Goal: Information Seeking & Learning: Find specific page/section

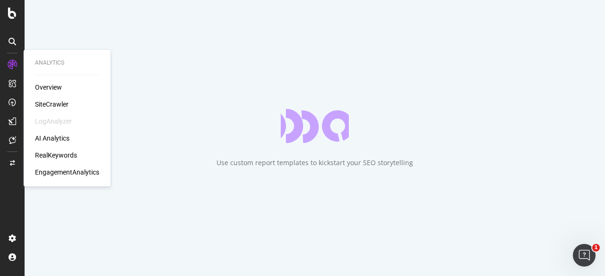
click at [50, 104] on div "SiteCrawler" at bounding box center [52, 104] width 34 height 9
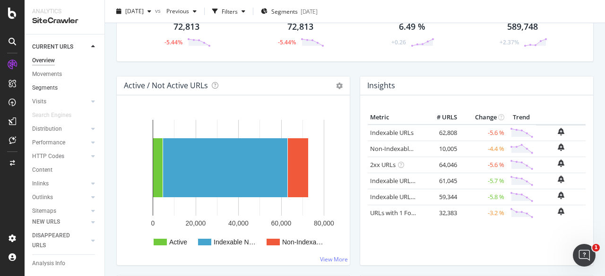
scroll to position [50, 0]
click at [48, 184] on div "Url Explorer" at bounding box center [46, 189] width 29 height 10
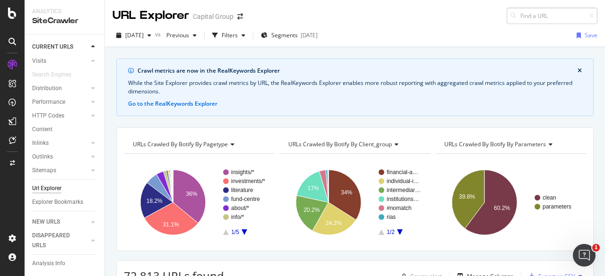
click at [532, 14] on input at bounding box center [551, 16] width 91 height 17
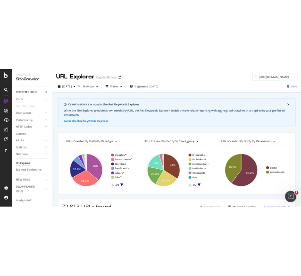
scroll to position [0, 120]
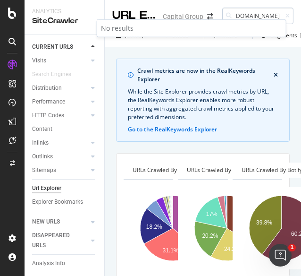
type input "[URL][DOMAIN_NAME]"
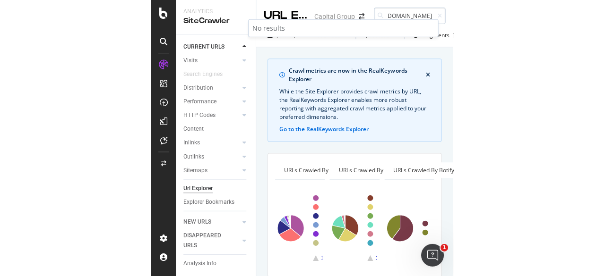
scroll to position [0, 0]
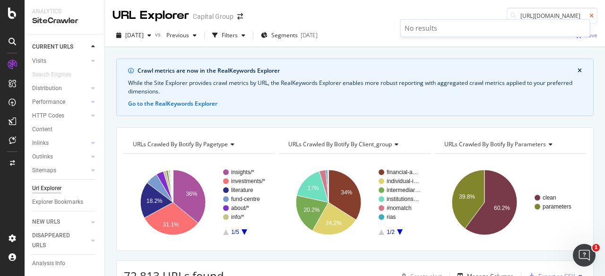
click at [589, 13] on icon at bounding box center [591, 16] width 4 height 6
click at [533, 13] on input at bounding box center [551, 16] width 91 height 17
paste input "[URL][DOMAIN_NAME]"
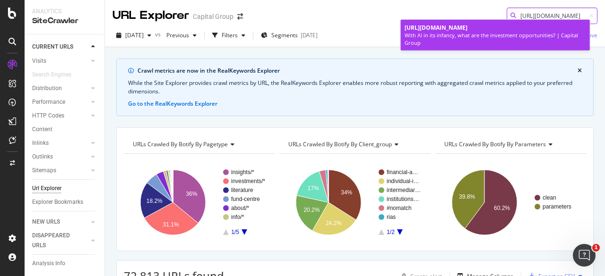
type input "[URL][DOMAIN_NAME]"
click at [464, 29] on span "[URL][DOMAIN_NAME]" at bounding box center [435, 28] width 63 height 8
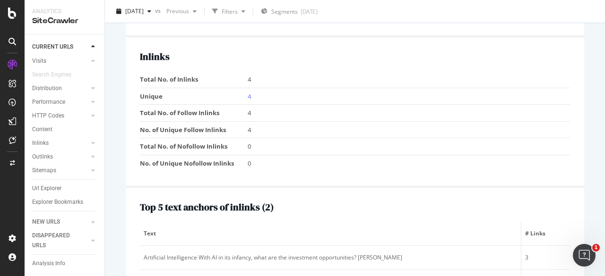
scroll to position [1159, 0]
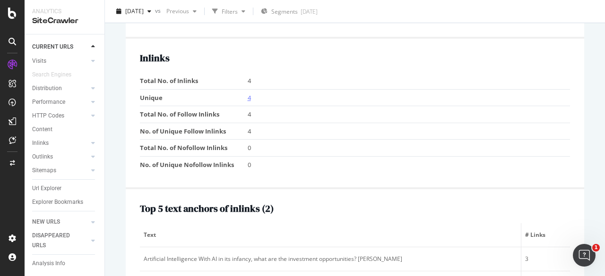
click at [248, 102] on link "4" at bounding box center [249, 98] width 3 height 9
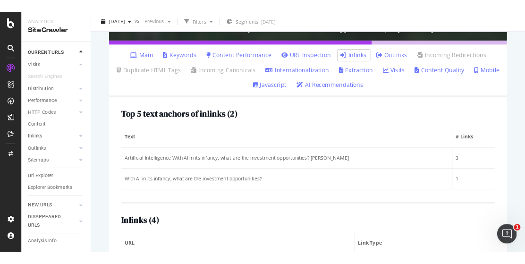
scroll to position [390, 0]
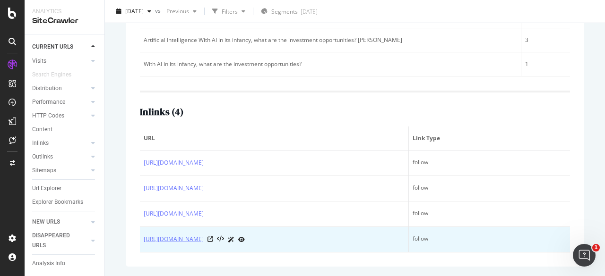
drag, startPoint x: 137, startPoint y: 138, endPoint x: 218, endPoint y: 240, distance: 130.1
click at [218, 240] on div "Top 5 text anchors of inlinks ( 2 ) Text # Links Artificial Intelligence With A…" at bounding box center [355, 118] width 458 height 297
copy table "URL Link Type [URL][DOMAIN_NAME] follow [URL][DOMAIN_NAME] follow [URL][DOMAIN_…"
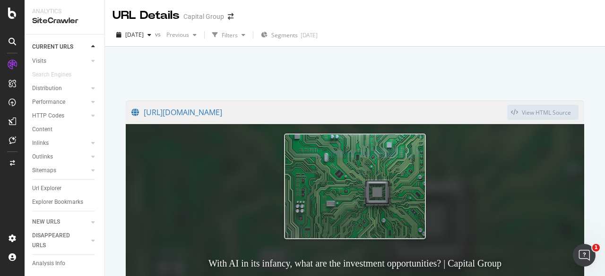
scroll to position [0, 0]
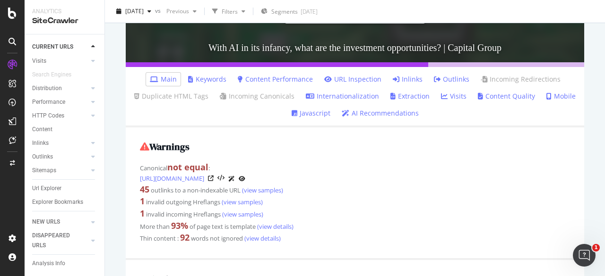
scroll to position [235, 0]
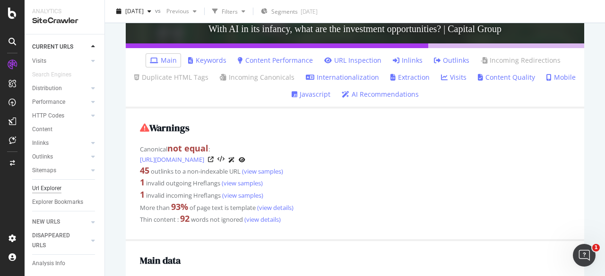
click at [53, 184] on div "Url Explorer" at bounding box center [46, 189] width 29 height 10
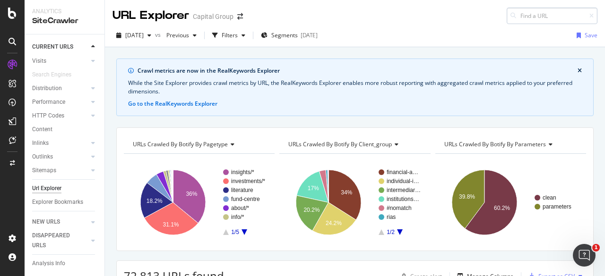
click at [558, 16] on input at bounding box center [551, 16] width 91 height 17
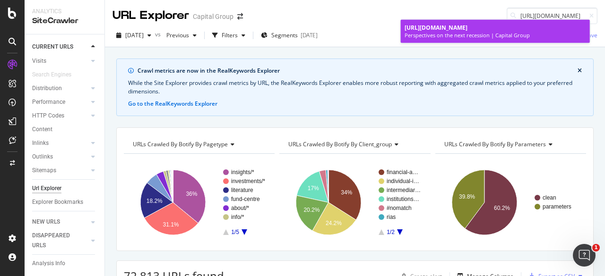
type input "[URL][DOMAIN_NAME]"
click at [443, 24] on span "[URL][DOMAIN_NAME]" at bounding box center [435, 28] width 63 height 8
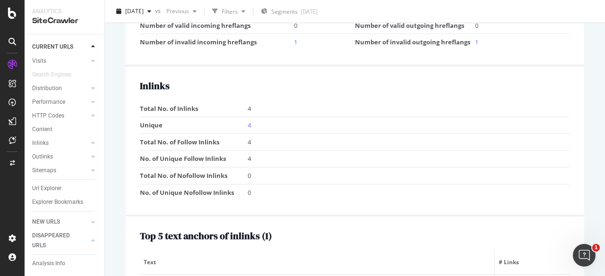
scroll to position [1141, 0]
click at [248, 120] on link "4" at bounding box center [249, 124] width 3 height 9
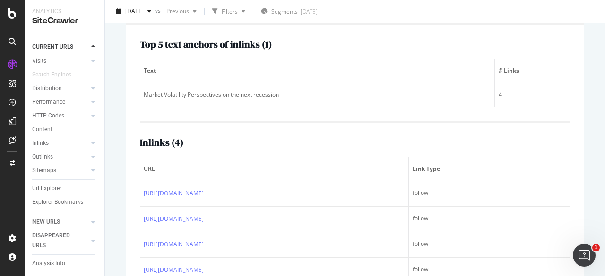
scroll to position [357, 0]
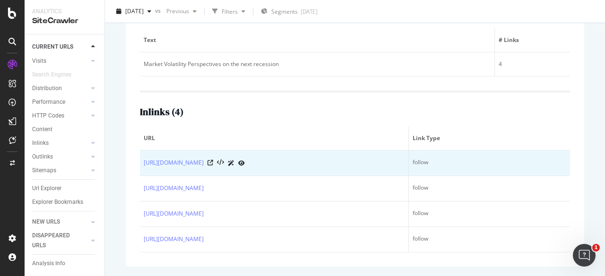
drag, startPoint x: 315, startPoint y: 248, endPoint x: 142, endPoint y: 153, distance: 197.4
click at [142, 153] on tbody "[URL][DOMAIN_NAME] follow [URL][DOMAIN_NAME] follow [URL][DOMAIN_NAME] follow […" at bounding box center [355, 202] width 430 height 102
copy tbody "[URL][DOMAIN_NAME] follow [URL][DOMAIN_NAME] follow [URL][DOMAIN_NAME] follow […"
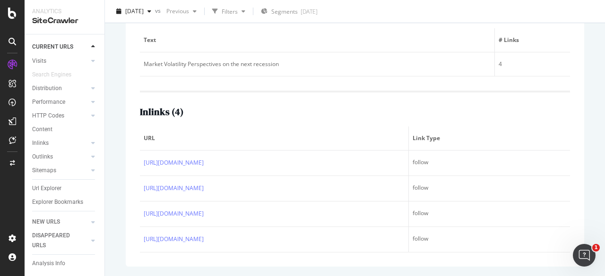
scroll to position [0, 0]
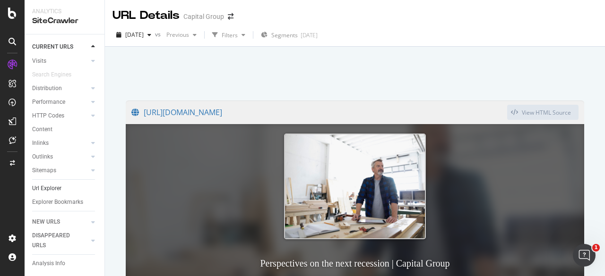
click at [63, 184] on link "Url Explorer" at bounding box center [65, 189] width 66 height 10
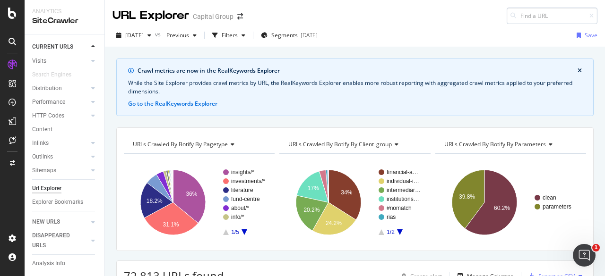
click at [533, 14] on input at bounding box center [551, 16] width 91 height 17
type input "[URL][DOMAIN_NAME][PERSON_NAME]"
click at [534, 16] on input "[URL][DOMAIN_NAME][PERSON_NAME]" at bounding box center [551, 16] width 91 height 17
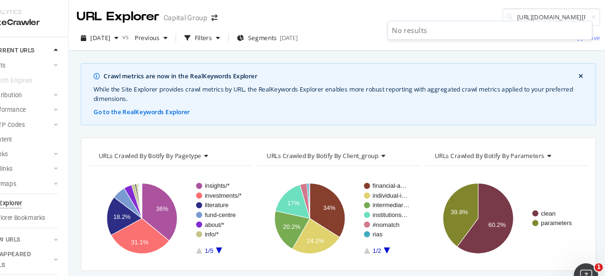
click at [585, 15] on div at bounding box center [589, 16] width 8 height 6
click at [589, 15] on icon at bounding box center [591, 16] width 4 height 6
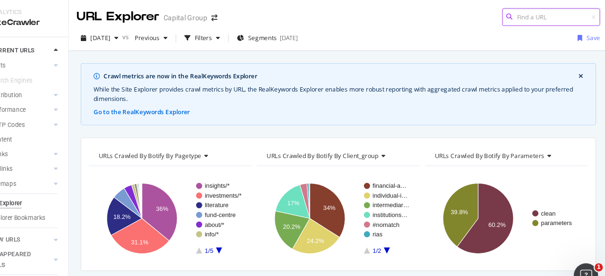
click at [545, 21] on input at bounding box center [551, 16] width 91 height 17
paste input "[URL][DOMAIN_NAME]"
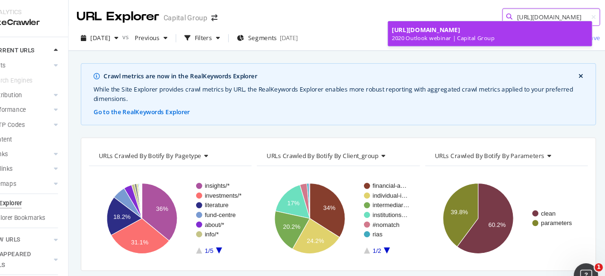
type input "[URL][DOMAIN_NAME]"
click at [456, 27] on span "[URL][DOMAIN_NAME]" at bounding box center [435, 28] width 63 height 8
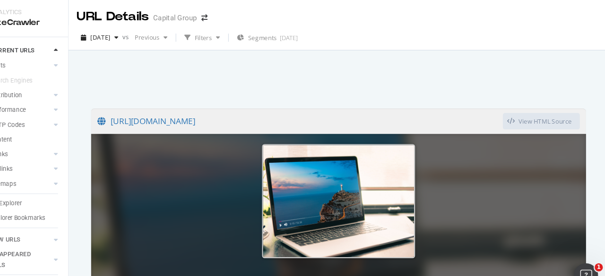
click at [484, 68] on div at bounding box center [354, 71] width 477 height 40
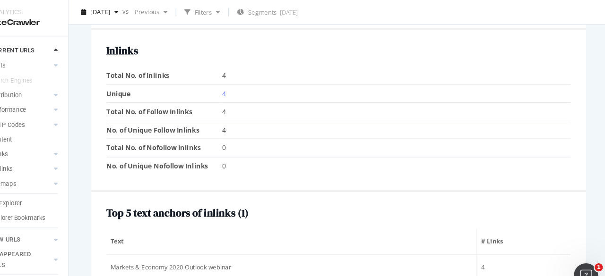
scroll to position [1163, 0]
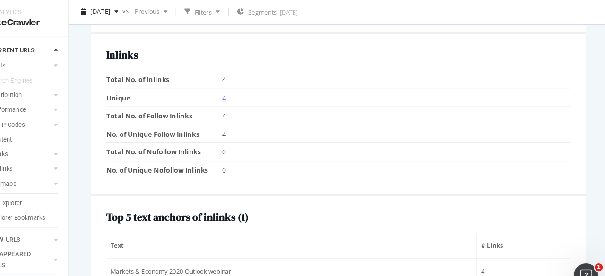
click at [248, 86] on link "4" at bounding box center [249, 90] width 3 height 9
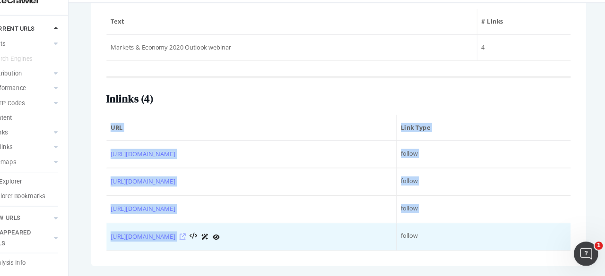
drag, startPoint x: 136, startPoint y: 147, endPoint x: 350, endPoint y: 240, distance: 233.2
click at [350, 240] on div "Top 5 text anchors of inlinks ( 1 ) Text # Links Markets & Economy 2020 Outlook…" at bounding box center [355, 130] width 458 height 273
copy table "URL Link Type [URL][DOMAIN_NAME] follow [URL][DOMAIN_NAME] follow [URL][DOMAIN_…"
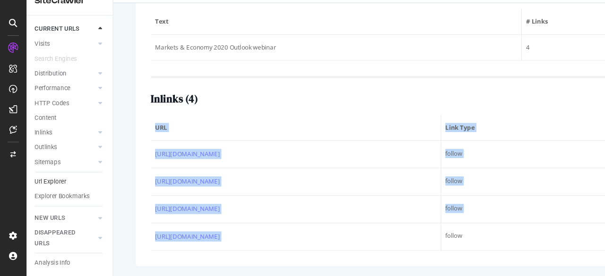
click at [62, 184] on link "Url Explorer" at bounding box center [65, 189] width 66 height 10
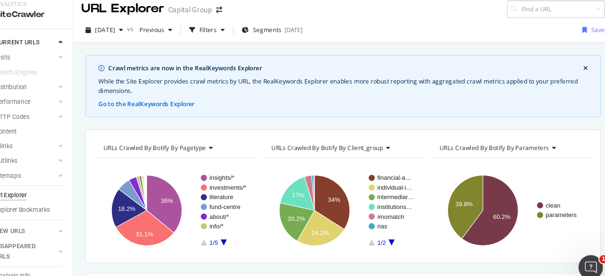
click at [533, 10] on input at bounding box center [551, 16] width 91 height 17
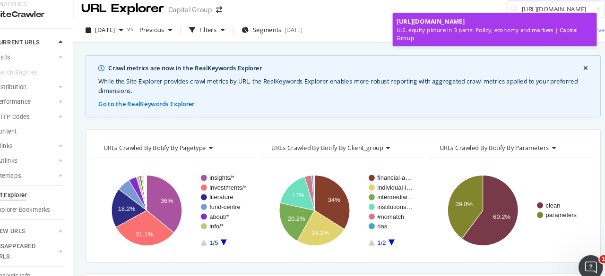
type input "[URL][DOMAIN_NAME]"
click at [467, 26] on span "[URL][DOMAIN_NAME]" at bounding box center [435, 28] width 63 height 8
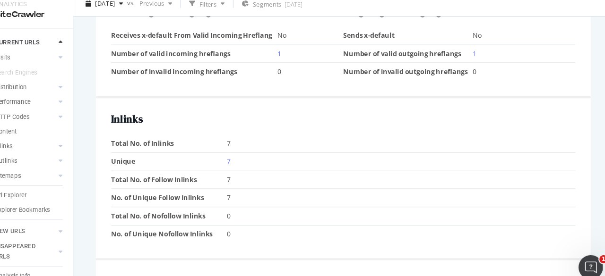
scroll to position [1056, 0]
click at [248, 153] on link "7" at bounding box center [249, 157] width 3 height 9
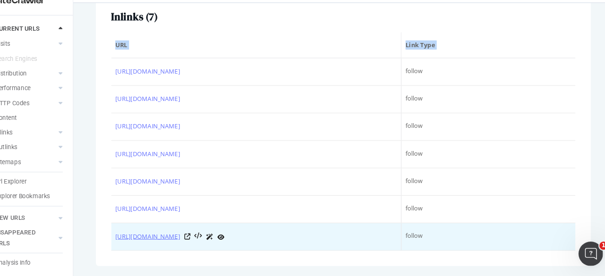
drag, startPoint x: 140, startPoint y: 75, endPoint x: 356, endPoint y: 242, distance: 273.4
click at [356, 242] on tbody "[URL][DOMAIN_NAME] follow [URL][DOMAIN_NAME] follow [URL][DOMAIN_NAME] follow […" at bounding box center [355, 163] width 430 height 179
copy tbody "[URL][DOMAIN_NAME] follow [URL][DOMAIN_NAME] follow [URL][DOMAIN_NAME] follow […"
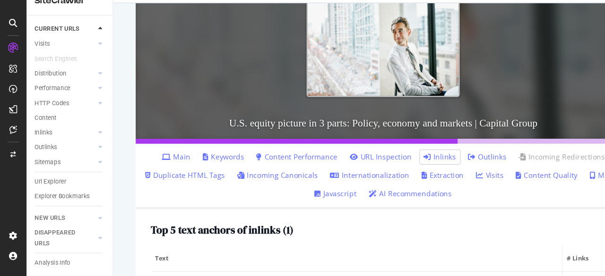
scroll to position [130, 0]
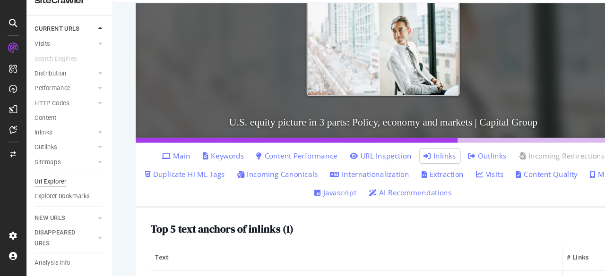
click at [55, 184] on div "Url Explorer" at bounding box center [46, 189] width 29 height 10
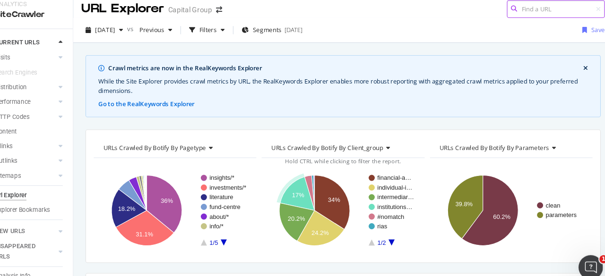
click at [545, 9] on input at bounding box center [551, 16] width 91 height 17
paste input "[URL][DOMAIN_NAME]"
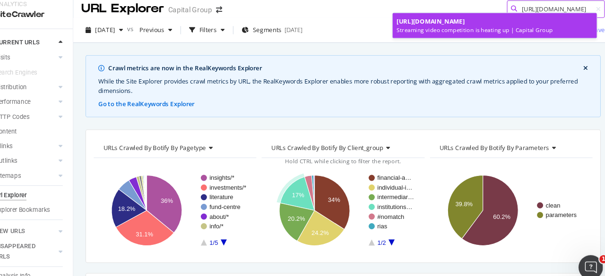
type input "[URL][DOMAIN_NAME]"
click at [456, 32] on span "[URL][DOMAIN_NAME]" at bounding box center [435, 28] width 63 height 8
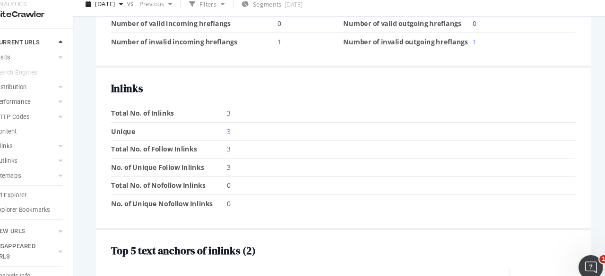
scroll to position [1187, 0]
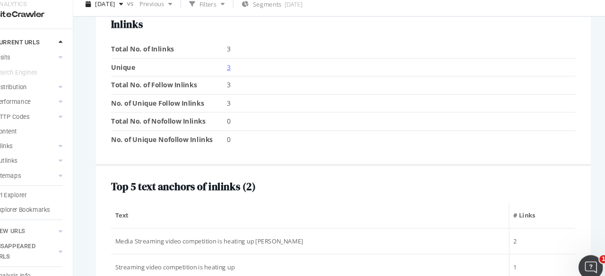
click at [248, 74] on link "3" at bounding box center [249, 70] width 3 height 9
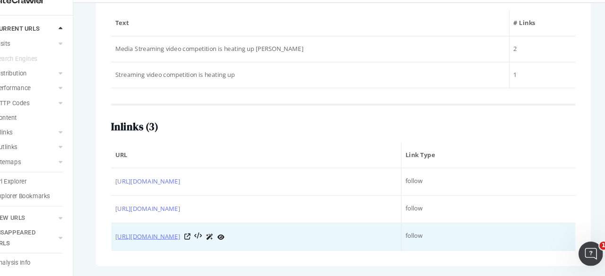
drag, startPoint x: 137, startPoint y: 178, endPoint x: 156, endPoint y: 241, distance: 65.5
click at [156, 241] on div "Top 5 text anchors of inlinks ( 2 ) Text # Links Media Streaming video competit…" at bounding box center [355, 131] width 458 height 271
copy table "URL Link Type [URL][DOMAIN_NAME] follow [URL][DOMAIN_NAME] follow [URL][DOMAIN_…"
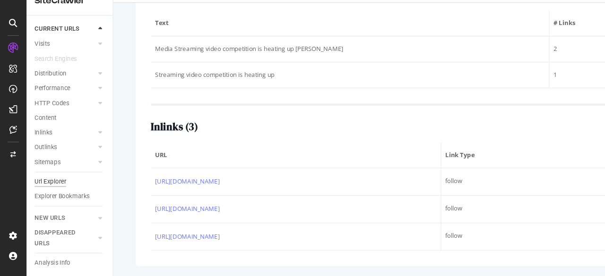
click at [51, 184] on div "Url Explorer" at bounding box center [46, 189] width 29 height 10
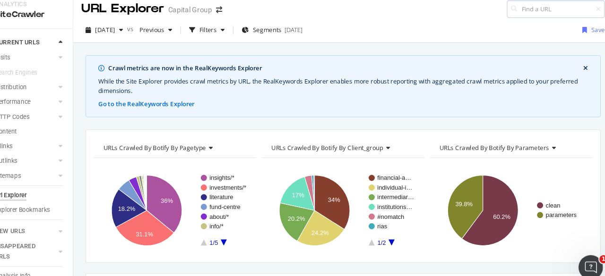
click at [527, 15] on input at bounding box center [551, 16] width 91 height 17
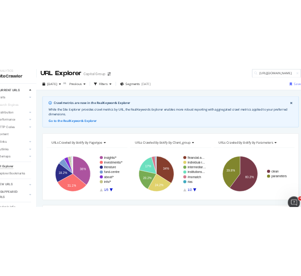
scroll to position [0, 126]
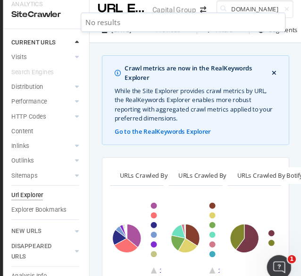
type input "[URL][DOMAIN_NAME]"
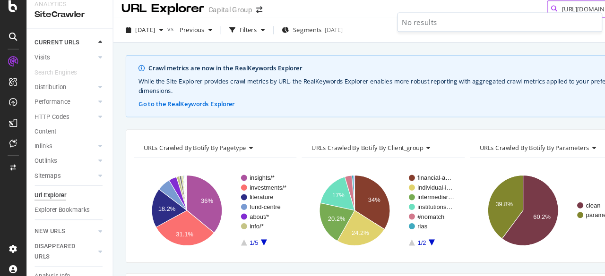
scroll to position [0, 0]
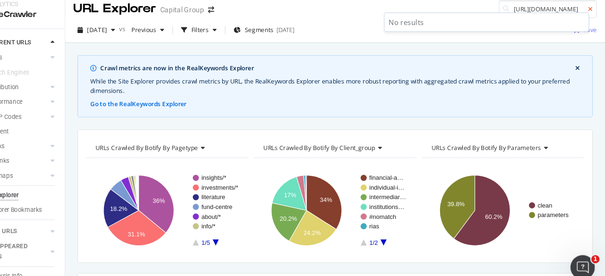
click at [589, 16] on icon at bounding box center [591, 16] width 4 height 6
click at [561, 15] on input at bounding box center [551, 16] width 91 height 17
paste input "[URL][DOMAIN_NAME]"
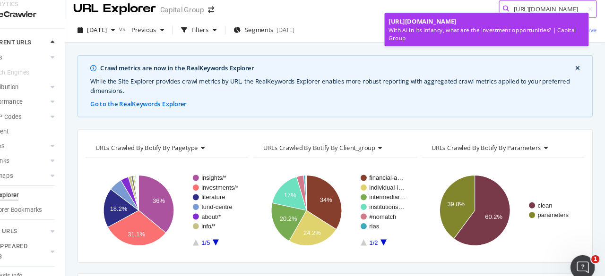
type input "[URL][DOMAIN_NAME]"
click at [467, 32] on span "[URL][DOMAIN_NAME]" at bounding box center [435, 28] width 63 height 8
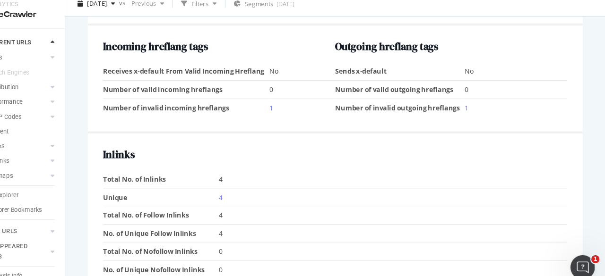
scroll to position [1088, 0]
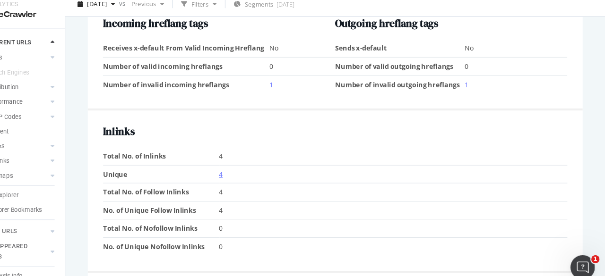
click at [248, 173] on link "4" at bounding box center [249, 169] width 3 height 9
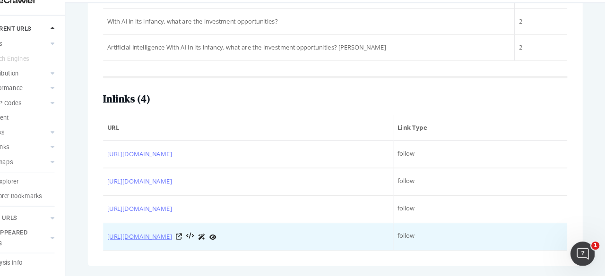
drag, startPoint x: 138, startPoint y: 125, endPoint x: 179, endPoint y: 240, distance: 122.4
click at [179, 240] on div "Top 5 text anchors of inlinks ( 2 ) Text # Links With AI in its infancy, what a…" at bounding box center [355, 118] width 458 height 297
copy table "URL Link Type [URL][DOMAIN_NAME] follow [URL][DOMAIN_NAME] follow [URL][DOMAIN_…"
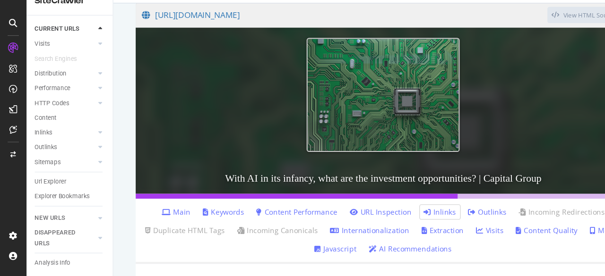
scroll to position [78, 0]
click at [55, 184] on div "Url Explorer" at bounding box center [68, 189] width 72 height 14
click at [43, 184] on div "Url Explorer" at bounding box center [46, 189] width 29 height 10
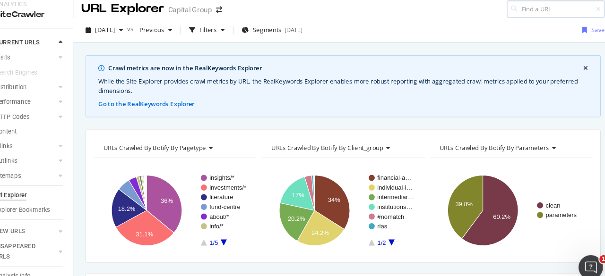
click at [539, 15] on input at bounding box center [551, 16] width 91 height 17
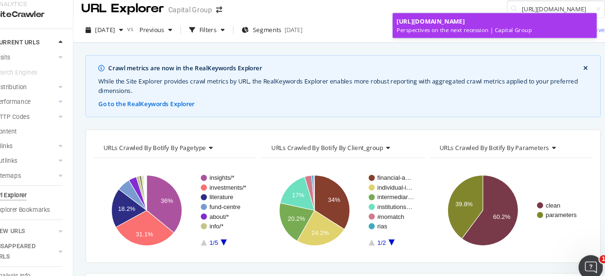
type input "[URL][DOMAIN_NAME]"
click at [467, 27] on span "[URL][DOMAIN_NAME]" at bounding box center [435, 28] width 63 height 8
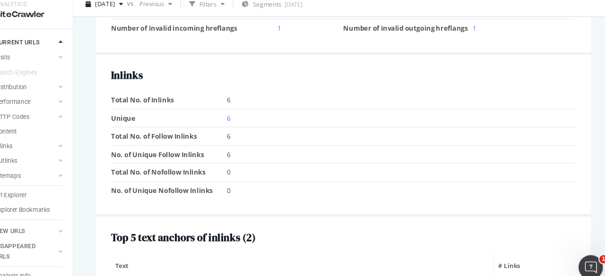
scroll to position [1137, 0]
click at [248, 112] on link "6" at bounding box center [249, 116] width 3 height 9
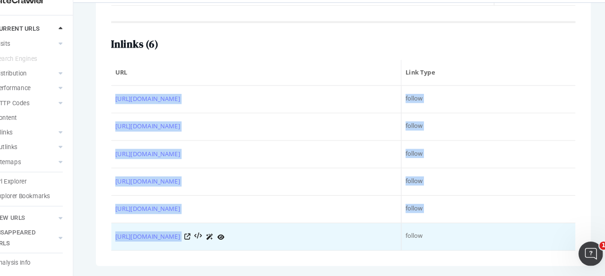
drag, startPoint x: 140, startPoint y: 79, endPoint x: 325, endPoint y: 242, distance: 246.0
click at [325, 242] on tbody "[URL][DOMAIN_NAME] follow [URL][DOMAIN_NAME] follow [URL][DOMAIN_NAME] follow […" at bounding box center [355, 176] width 430 height 153
copy tbody "[URL][DOMAIN_NAME] follow [URL][DOMAIN_NAME] follow [URL][DOMAIN_NAME] follow […"
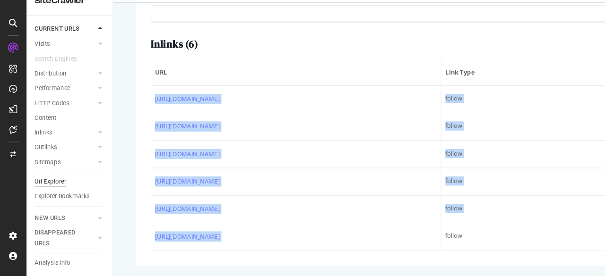
click at [50, 184] on div "Url Explorer" at bounding box center [46, 189] width 29 height 10
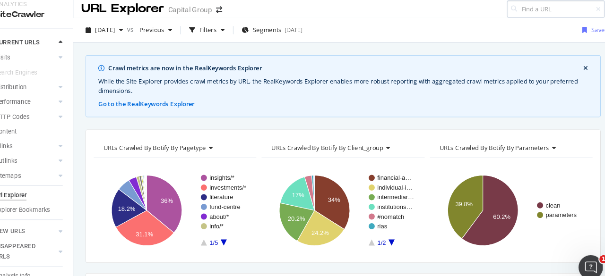
click at [526, 14] on input at bounding box center [551, 16] width 91 height 17
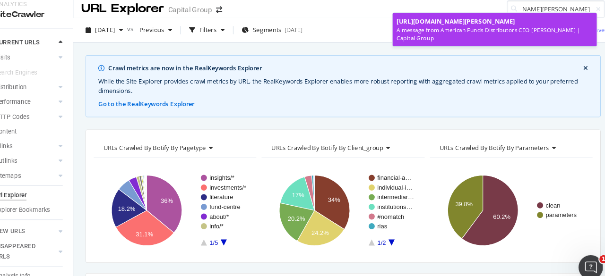
type input "[URL][DOMAIN_NAME][PERSON_NAME]"
click at [475, 29] on span "[URL][DOMAIN_NAME][PERSON_NAME]" at bounding box center [459, 28] width 110 height 8
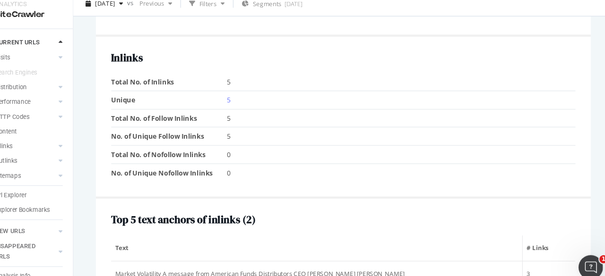
scroll to position [1123, 0]
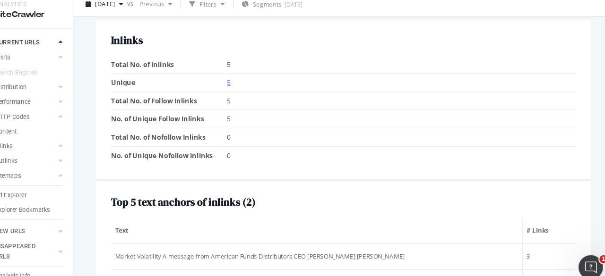
click at [248, 88] on link "5" at bounding box center [249, 84] width 3 height 9
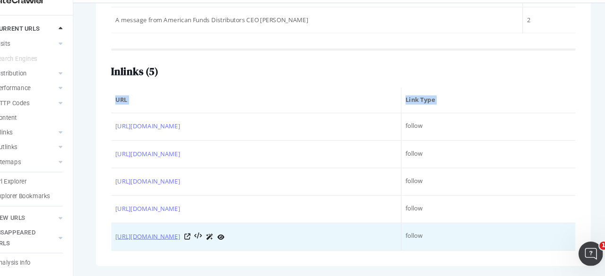
drag, startPoint x: 140, startPoint y: 104, endPoint x: 199, endPoint y: 241, distance: 149.4
click at [199, 241] on tbody "[URL][DOMAIN_NAME] follow [URL][DOMAIN_NAME] follow [URL][DOMAIN_NAME] follow […" at bounding box center [355, 189] width 430 height 128
copy tbody "[URL][DOMAIN_NAME] follow [URL][DOMAIN_NAME] follow [URL][DOMAIN_NAME] follow […"
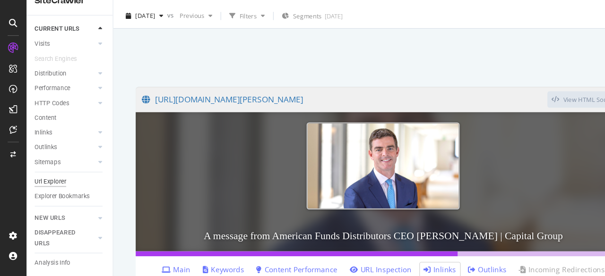
click at [55, 184] on div "Url Explorer" at bounding box center [46, 189] width 29 height 10
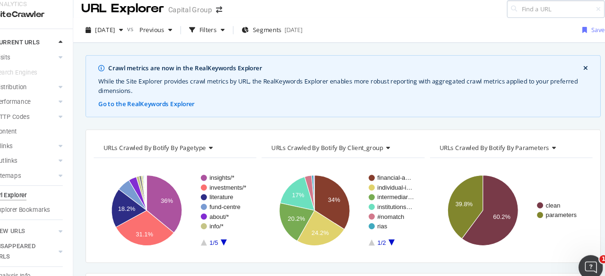
click at [532, 15] on input at bounding box center [551, 16] width 91 height 17
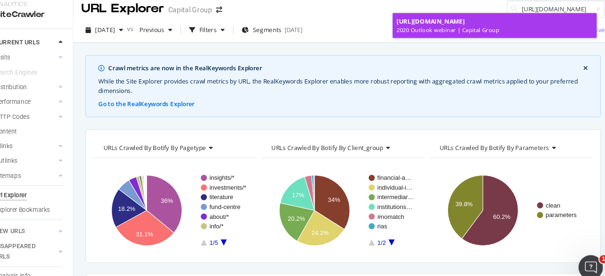
type input "[URL][DOMAIN_NAME]"
click at [453, 26] on span "[URL][DOMAIN_NAME]" at bounding box center [435, 28] width 63 height 8
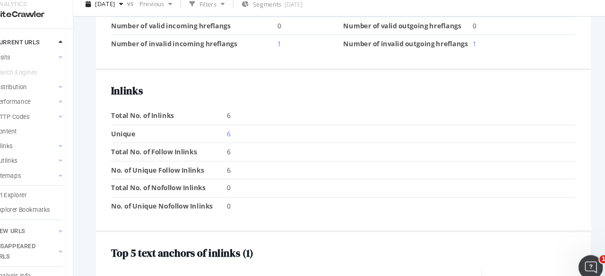
scroll to position [1122, 0]
click at [248, 127] on link "6" at bounding box center [249, 131] width 3 height 9
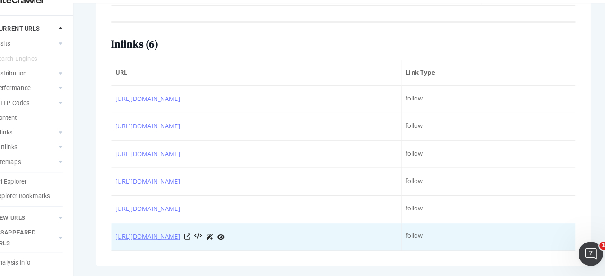
drag, startPoint x: 137, startPoint y: 83, endPoint x: 205, endPoint y: 241, distance: 172.7
click at [205, 241] on div "Top 5 text anchors of inlinks ( 1 ) Text # Links Markets & Economy 2020 Outlook…" at bounding box center [355, 105] width 458 height 324
copy table "URL Link Type [URL][DOMAIN_NAME] follow [URL][DOMAIN_NAME] follow [URL][DOMAIN_…"
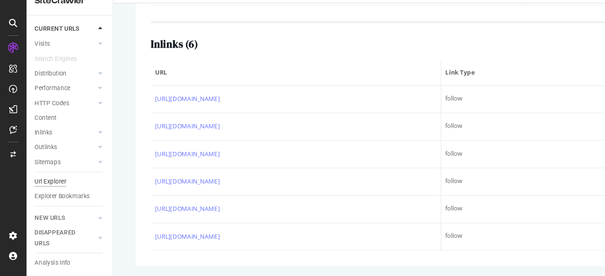
click at [49, 184] on div "Url Explorer" at bounding box center [46, 189] width 29 height 10
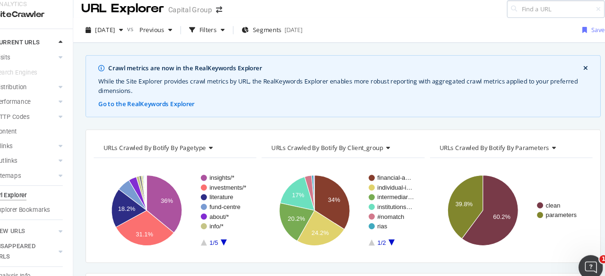
click at [548, 18] on input at bounding box center [551, 16] width 91 height 17
type input "[URL][DOMAIN_NAME]"
click at [589, 17] on icon at bounding box center [591, 16] width 4 height 6
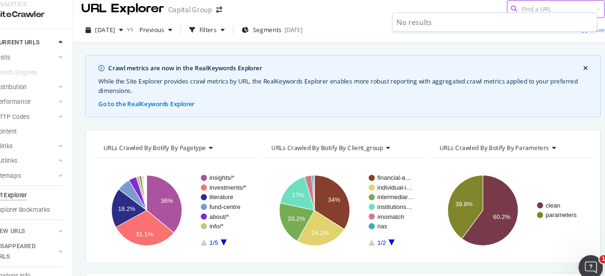
click at [559, 11] on input at bounding box center [551, 16] width 91 height 17
paste input "[URL][DOMAIN_NAME]"
type input "[URL][DOMAIN_NAME]"
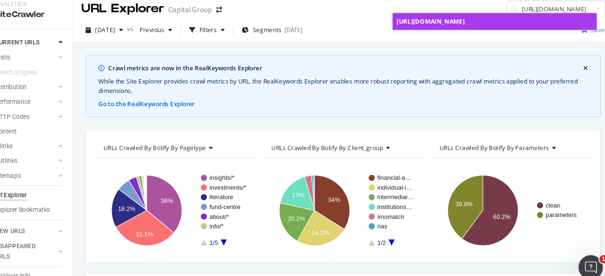
scroll to position [0, 0]
click at [467, 32] on span "[URL][DOMAIN_NAME]" at bounding box center [435, 28] width 63 height 8
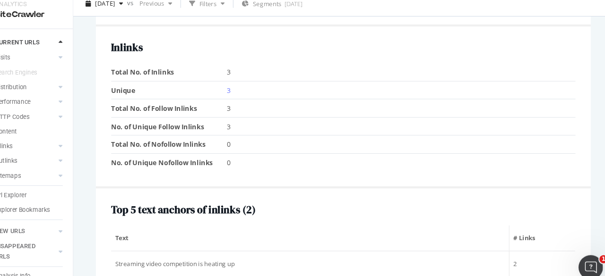
scroll to position [924, 0]
click at [244, 86] on td "Unique" at bounding box center [194, 91] width 108 height 17
click at [248, 87] on link "3" at bounding box center [249, 91] width 3 height 9
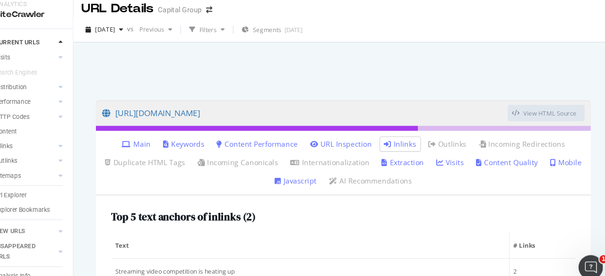
scroll to position [220, 0]
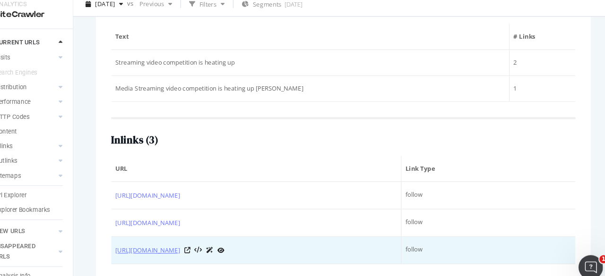
drag, startPoint x: 140, startPoint y: 160, endPoint x: 182, endPoint y: 242, distance: 92.5
click at [182, 242] on tbody "[URL][DOMAIN_NAME] follow [URL][DOMAIN_NAME] follow [URL][DOMAIN_NAME] follow" at bounding box center [355, 214] width 430 height 77
copy tbody "[URL][DOMAIN_NAME] follow [URL][DOMAIN_NAME] follow [URL][DOMAIN_NAME]"
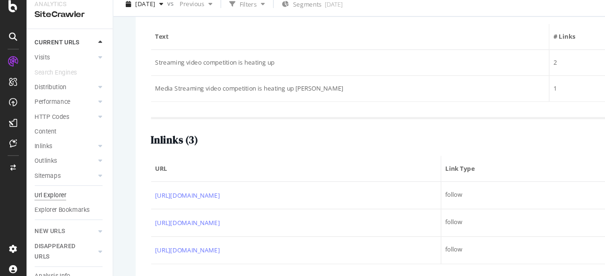
click at [50, 184] on div "Url Explorer" at bounding box center [46, 189] width 29 height 10
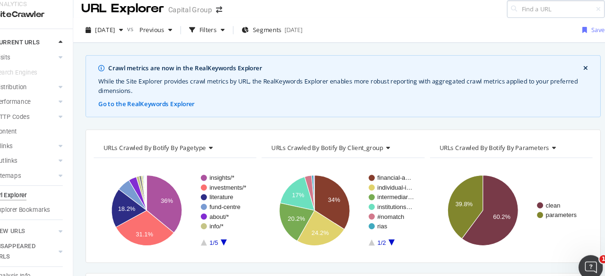
click at [545, 15] on input at bounding box center [551, 16] width 91 height 17
click at [525, 18] on input at bounding box center [551, 16] width 91 height 17
paste input "[URL][DOMAIN_NAME])"
click at [520, 16] on input "[URL][DOMAIN_NAME]" at bounding box center [551, 16] width 91 height 17
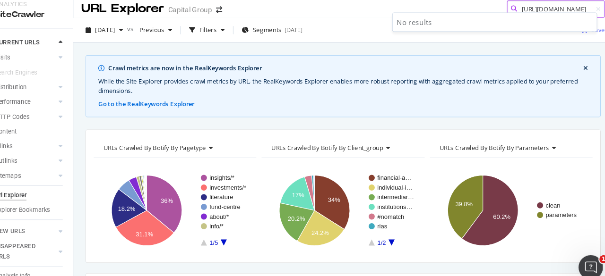
scroll to position [0, 0]
type input "[URL][DOMAIN_NAME]"
click at [589, 16] on icon at bounding box center [591, 16] width 4 height 6
click at [556, 11] on input at bounding box center [551, 16] width 91 height 17
paste input "([URL][DOMAIN_NAME])"
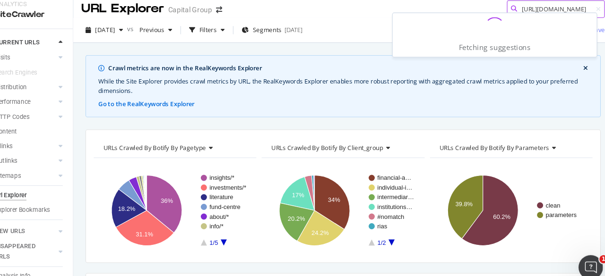
type input "[URL][DOMAIN_NAME]"
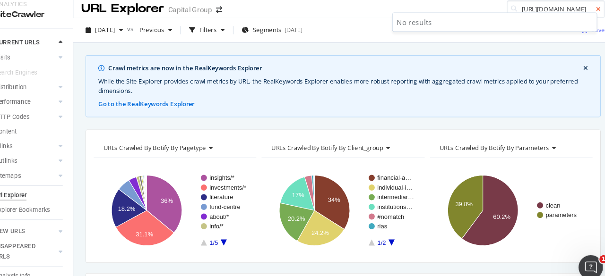
click at [589, 17] on icon at bounding box center [591, 16] width 4 height 6
click at [565, 16] on input at bounding box center [551, 16] width 91 height 17
paste input "[URL][DOMAIN_NAME]"
type input "[URL][DOMAIN_NAME]"
click at [589, 14] on icon at bounding box center [591, 16] width 4 height 6
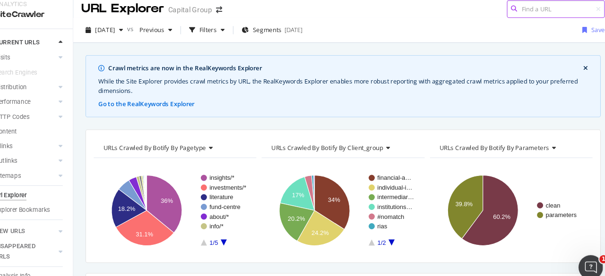
click at [563, 14] on input at bounding box center [551, 16] width 91 height 17
paste input "[URL][DOMAIN_NAME]"
type input "[URL][DOMAIN_NAME]"
click at [589, 15] on icon at bounding box center [591, 16] width 4 height 6
click at [545, 13] on input at bounding box center [551, 16] width 91 height 17
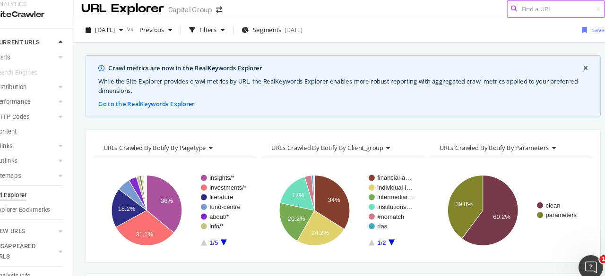
paste input "[URL][DOMAIN_NAME]"
type input "[URL][DOMAIN_NAME]"
click at [557, 17] on input "[URL][DOMAIN_NAME]" at bounding box center [551, 16] width 91 height 17
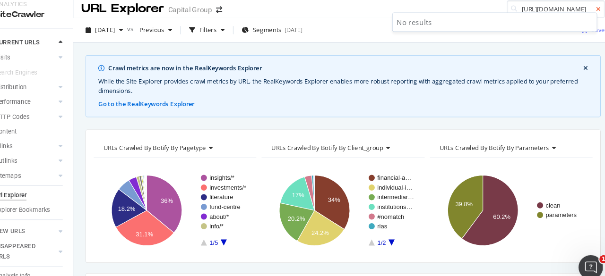
click at [589, 14] on icon at bounding box center [591, 16] width 4 height 6
click at [550, 15] on input at bounding box center [551, 16] width 91 height 17
paste input "[URL][DOMAIN_NAME]"
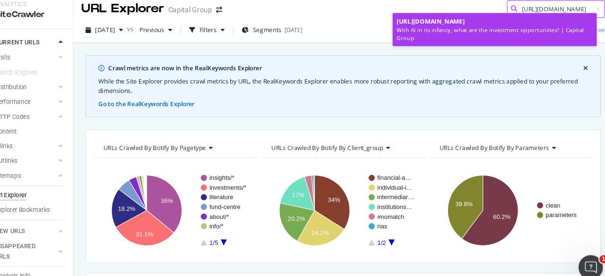
type input "[URL][DOMAIN_NAME]"
click at [456, 32] on span "[URL][DOMAIN_NAME]" at bounding box center [435, 28] width 63 height 8
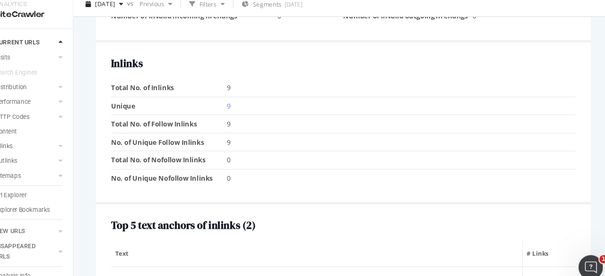
scroll to position [1096, 0]
click at [248, 101] on link "9" at bounding box center [249, 105] width 3 height 9
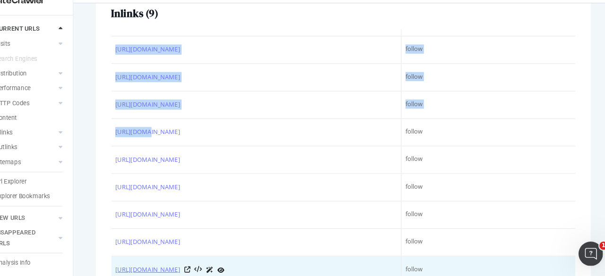
scroll to position [482, 0]
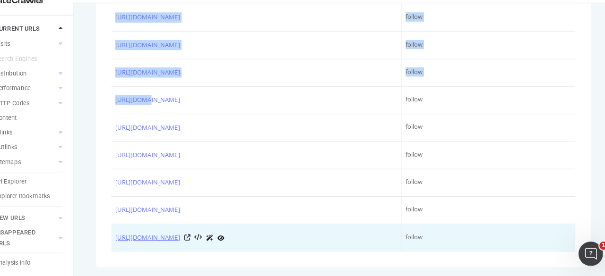
drag, startPoint x: 137, startPoint y: 43, endPoint x: 154, endPoint y: 242, distance: 199.6
click at [154, 242] on div "Top 5 text anchors of inlinks ( 2 ) Text # Links Artificial Intelligence With A…" at bounding box center [355, 64] width 458 height 407
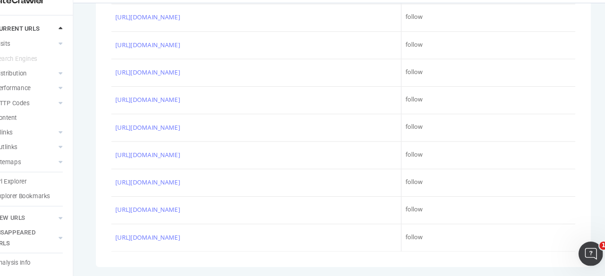
click at [171, 260] on div "Top 5 text anchors of inlinks ( 2 ) Text # Links Artificial Intelligence With A…" at bounding box center [355, 64] width 458 height 407
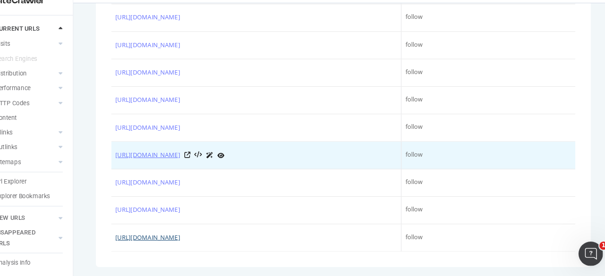
scroll to position [0, 0]
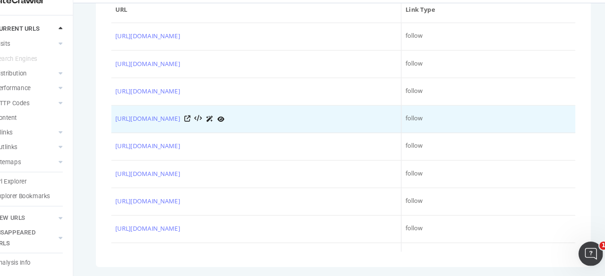
click at [178, 144] on td "[URL][DOMAIN_NAME]" at bounding box center [274, 131] width 269 height 26
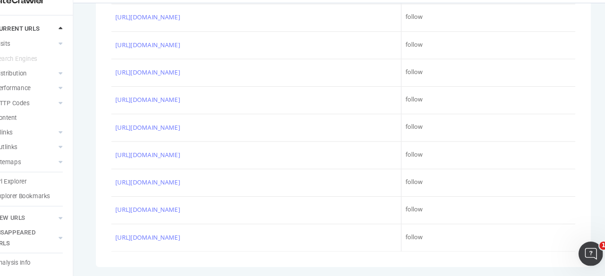
scroll to position [60, 0]
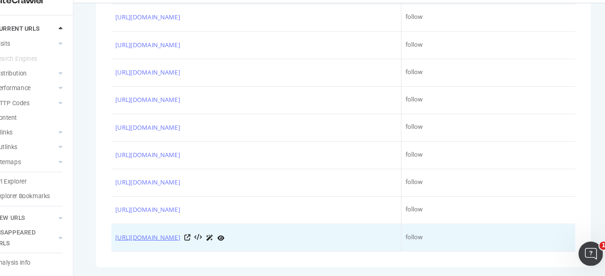
drag, startPoint x: 137, startPoint y: 46, endPoint x: 163, endPoint y: 240, distance: 196.0
click at [163, 240] on div "Top 5 text anchors of inlinks ( 2 ) Text # Links Artificial Intelligence With A…" at bounding box center [355, 64] width 458 height 407
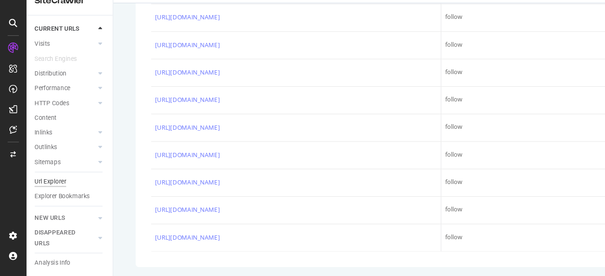
click at [50, 184] on div "Url Explorer" at bounding box center [46, 189] width 29 height 10
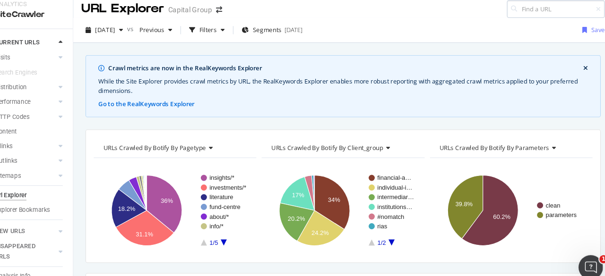
click at [539, 12] on input at bounding box center [551, 16] width 91 height 17
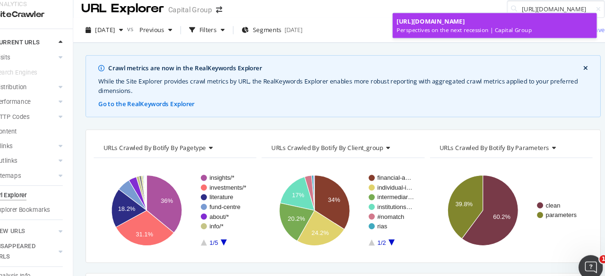
type input "[URL][DOMAIN_NAME]"
click at [449, 30] on span "[URL][DOMAIN_NAME]" at bounding box center [435, 28] width 63 height 8
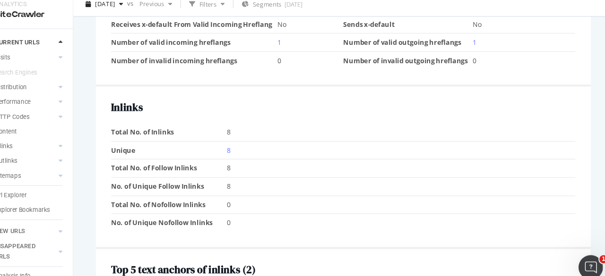
scroll to position [1075, 0]
click at [248, 142] on link "8" at bounding box center [249, 146] width 3 height 9
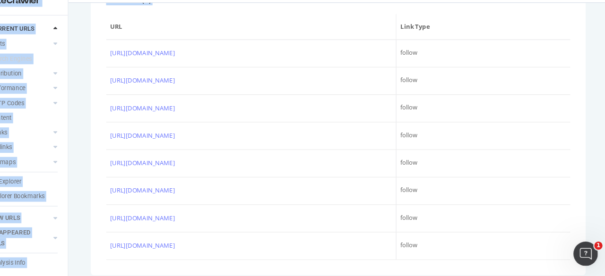
scroll to position [482, 0]
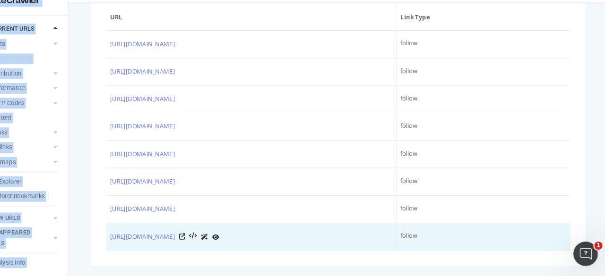
drag, startPoint x: 139, startPoint y: 58, endPoint x: 311, endPoint y: 239, distance: 249.6
click at [311, 239] on div "Top 5 text anchors of inlinks ( 2 ) Text # Links Market Volatility Perspectives…" at bounding box center [355, 67] width 458 height 399
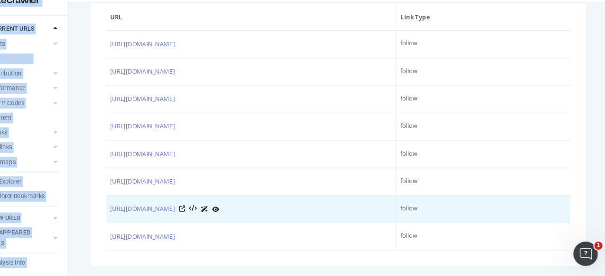
scroll to position [0, 0]
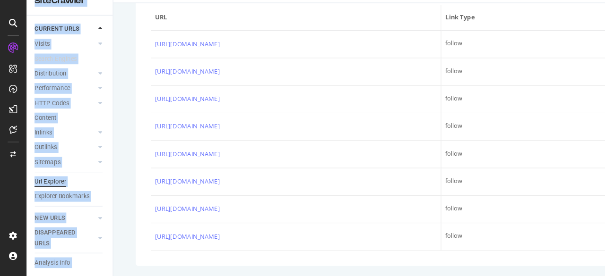
click at [51, 184] on div "Url Explorer" at bounding box center [46, 189] width 29 height 10
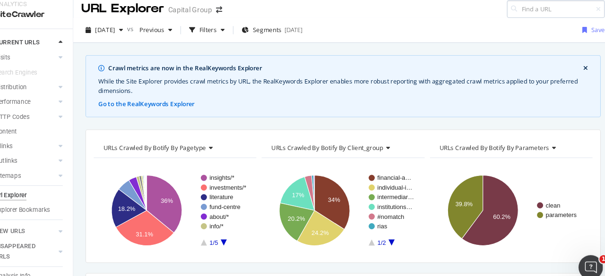
click at [518, 14] on input at bounding box center [551, 16] width 91 height 17
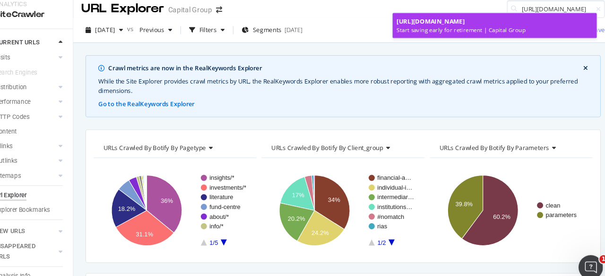
type input "[URL][DOMAIN_NAME]"
click at [459, 26] on span "[URL][DOMAIN_NAME]" at bounding box center [435, 28] width 63 height 8
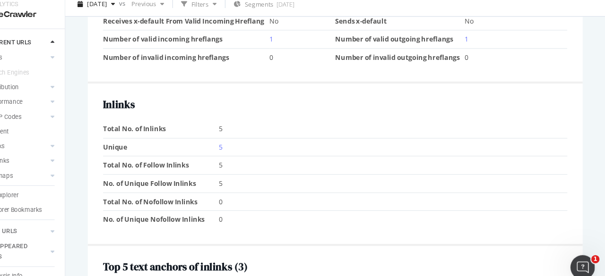
scroll to position [983, 0]
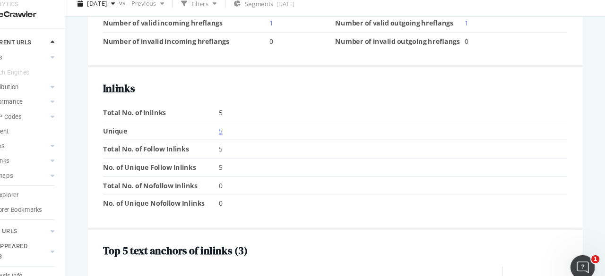
click at [248, 125] on link "5" at bounding box center [249, 129] width 3 height 9
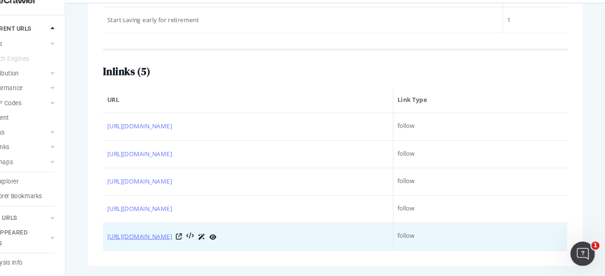
drag, startPoint x: 137, startPoint y: 94, endPoint x: 171, endPoint y: 242, distance: 151.8
click at [171, 242] on div "Top 5 text anchors of inlinks ( 3 ) Text # Links Client Conversations Start sav…" at bounding box center [355, 94] width 458 height 346
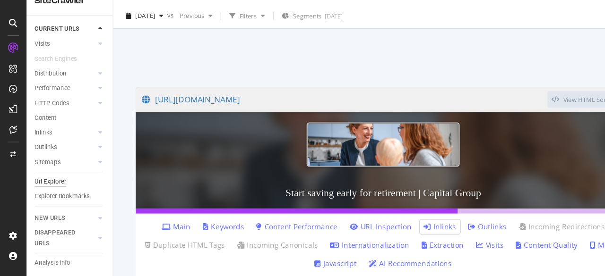
click at [46, 184] on div "Url Explorer" at bounding box center [46, 189] width 29 height 10
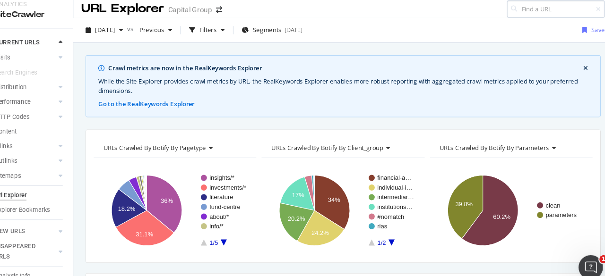
click at [535, 16] on input at bounding box center [551, 16] width 91 height 17
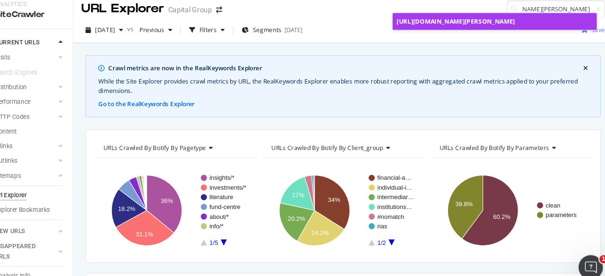
type input "[URL][DOMAIN_NAME][PERSON_NAME]"
click at [480, 32] on span "[URL][DOMAIN_NAME][PERSON_NAME]" at bounding box center [459, 28] width 110 height 8
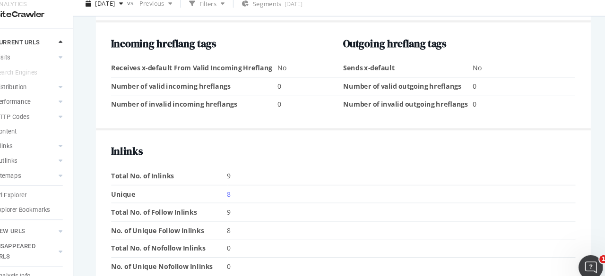
scroll to position [828, 0]
click at [248, 184] on link "8" at bounding box center [249, 187] width 3 height 9
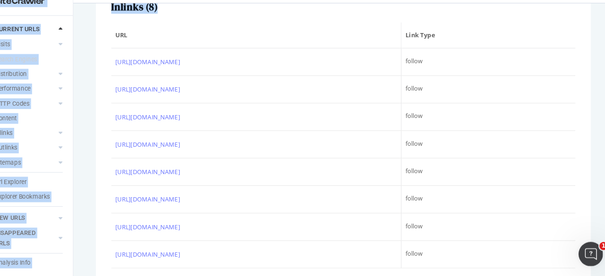
scroll to position [329, 0]
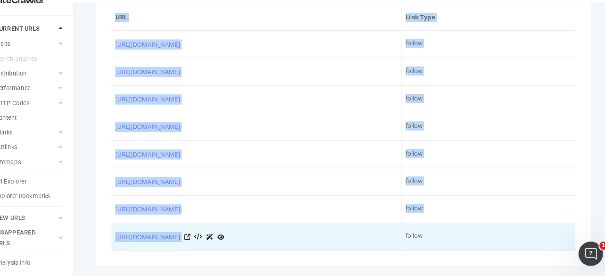
drag, startPoint x: 137, startPoint y: 172, endPoint x: 335, endPoint y: 245, distance: 211.9
click at [335, 245] on div "Top 5 text anchors of inlinks ( 2 ) Text # Links A message from American Funds …" at bounding box center [355, 67] width 458 height 399
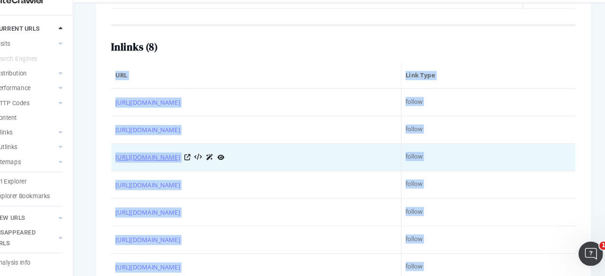
scroll to position [265, 0]
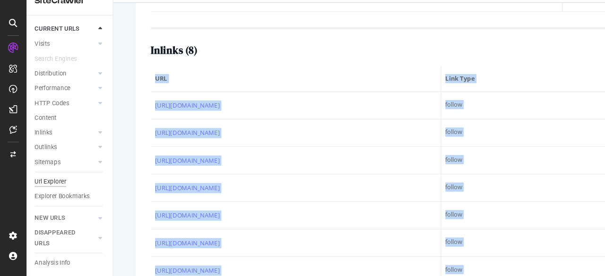
click at [55, 184] on div "Url Explorer" at bounding box center [46, 189] width 29 height 10
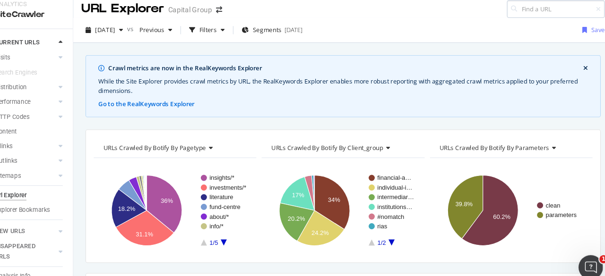
click at [536, 16] on input at bounding box center [551, 16] width 91 height 17
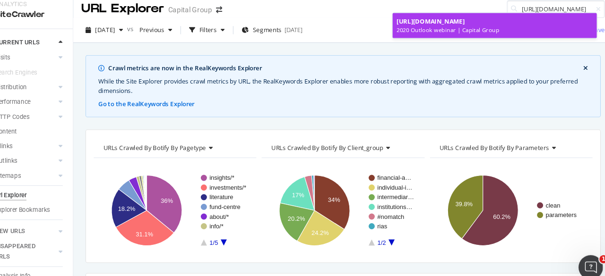
type input "[URL][DOMAIN_NAME]"
click at [447, 30] on span "[URL][DOMAIN_NAME]" at bounding box center [435, 28] width 63 height 8
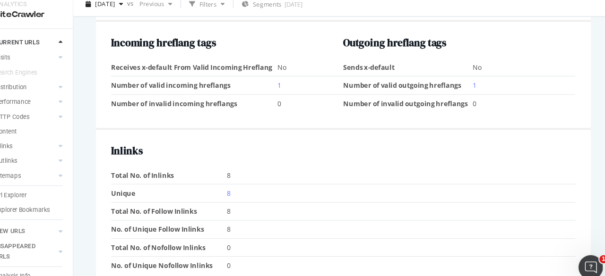
scroll to position [1023, 0]
click at [248, 182] on link "8" at bounding box center [249, 186] width 3 height 9
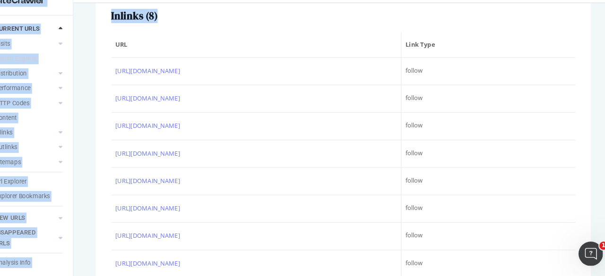
scroll to position [26, 0]
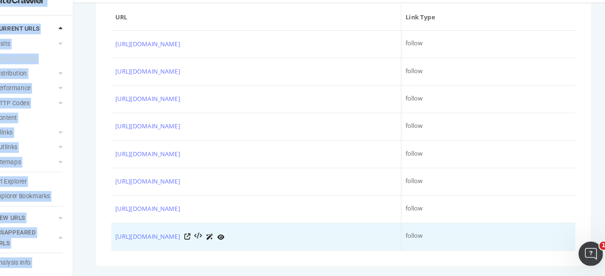
drag, startPoint x: 137, startPoint y: 71, endPoint x: 318, endPoint y: 241, distance: 248.6
click at [318, 241] on div "Top 5 text anchors of inlinks ( 2 ) Text # Links Markets & Economy 2020 Outlook…" at bounding box center [355, 67] width 458 height 399
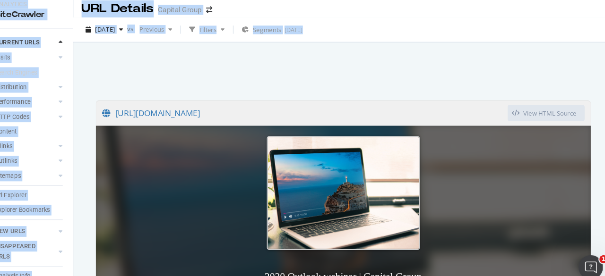
scroll to position [50, 0]
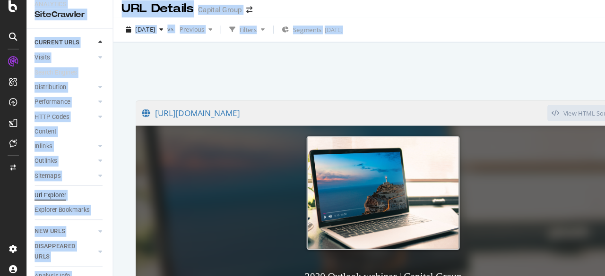
click at [48, 184] on div "Url Explorer" at bounding box center [46, 189] width 29 height 10
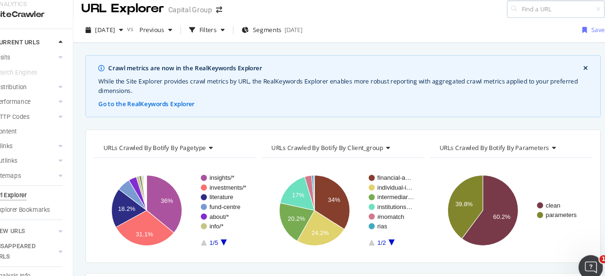
click at [535, 12] on input at bounding box center [551, 16] width 91 height 17
click at [556, 10] on input at bounding box center [551, 16] width 91 height 17
paste input "[URL][DOMAIN_NAME]"
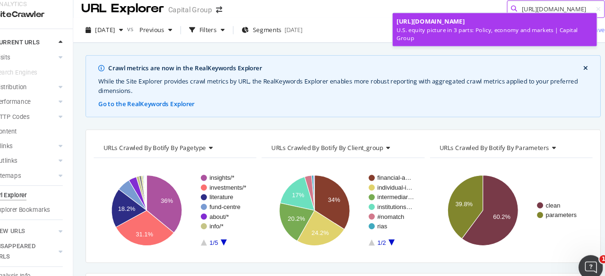
type input "[URL][DOMAIN_NAME]"
click at [465, 32] on span "[URL][DOMAIN_NAME]" at bounding box center [435, 28] width 63 height 8
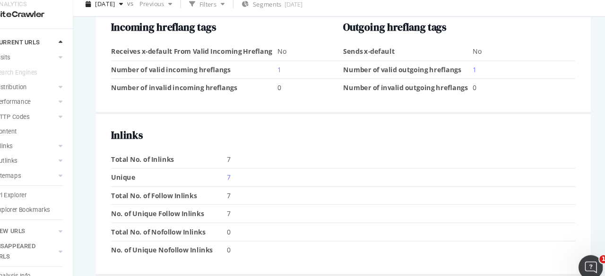
scroll to position [1041, 0]
click at [248, 167] on link "7" at bounding box center [249, 171] width 3 height 9
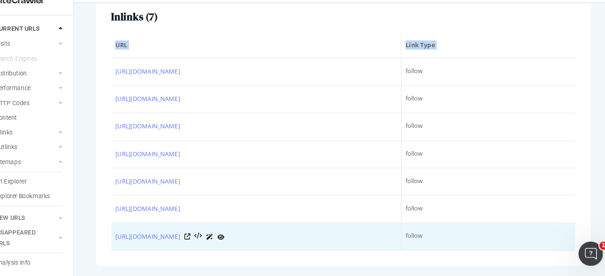
drag, startPoint x: 141, startPoint y: 78, endPoint x: 357, endPoint y: 239, distance: 270.0
click at [357, 239] on tbody "[URL][DOMAIN_NAME] follow [URL][DOMAIN_NAME] follow [URL][DOMAIN_NAME] follow […" at bounding box center [355, 163] width 430 height 179
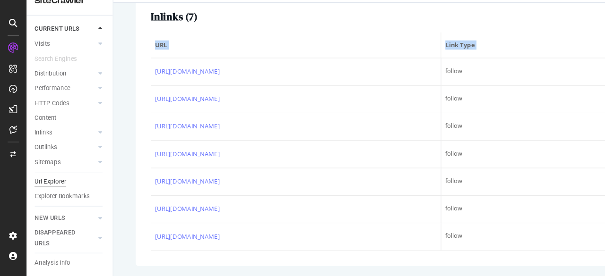
click at [49, 184] on div "Url Explorer" at bounding box center [46, 189] width 29 height 10
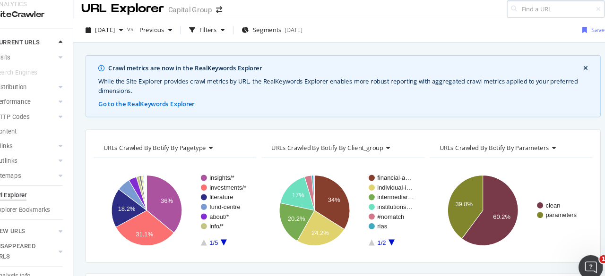
click at [520, 19] on input at bounding box center [551, 16] width 91 height 17
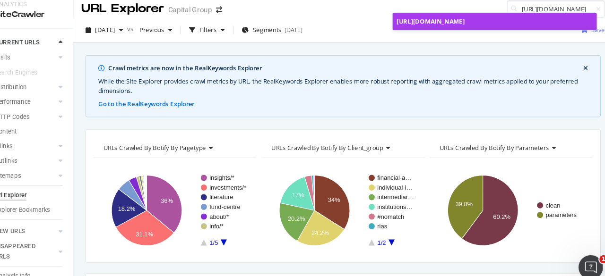
type input "[URL][DOMAIN_NAME]"
click at [452, 27] on span "[URL][DOMAIN_NAME]" at bounding box center [435, 28] width 63 height 8
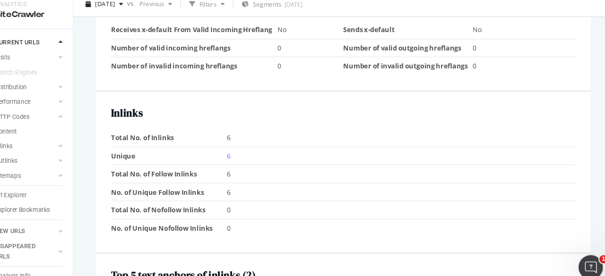
scroll to position [869, 0]
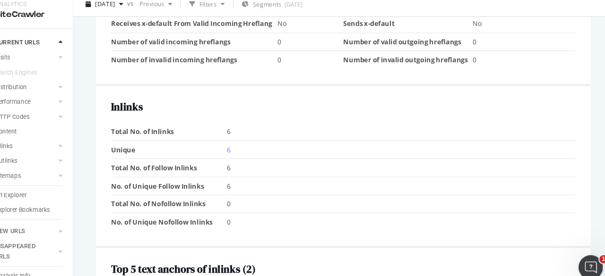
click at [245, 142] on td "Unique" at bounding box center [194, 146] width 108 height 17
click at [248, 142] on link "6" at bounding box center [249, 146] width 3 height 9
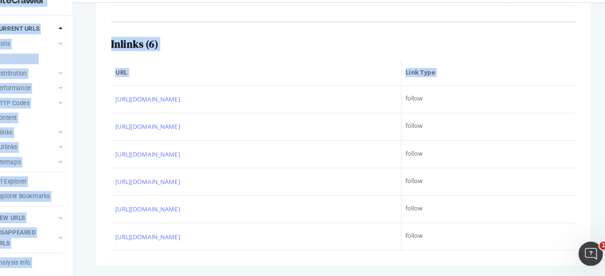
scroll to position [305, 0]
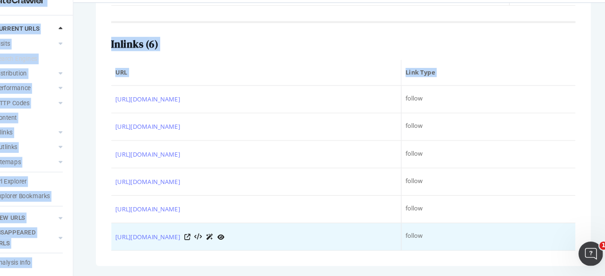
drag, startPoint x: 140, startPoint y: 105, endPoint x: 255, endPoint y: 248, distance: 183.2
click at [255, 248] on tbody "[URL][DOMAIN_NAME] follow [URL][DOMAIN_NAME] follow [URL][DOMAIN_NAME] follow […" at bounding box center [355, 176] width 430 height 153
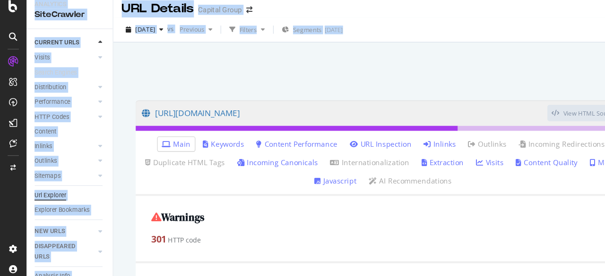
click at [47, 184] on div "Url Explorer" at bounding box center [46, 189] width 29 height 10
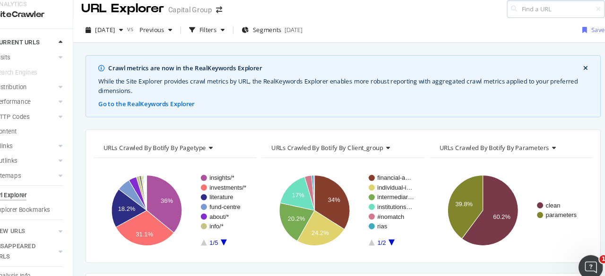
click at [523, 15] on input at bounding box center [551, 16] width 91 height 17
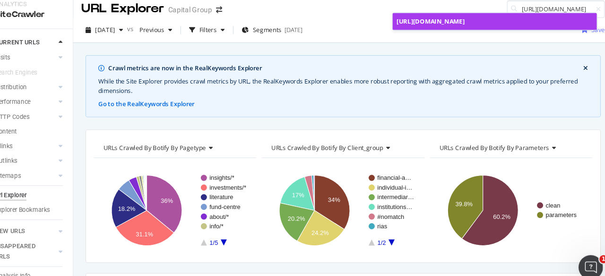
type input "[URL][DOMAIN_NAME]"
click at [467, 29] on span "[URL][DOMAIN_NAME]" at bounding box center [435, 28] width 63 height 8
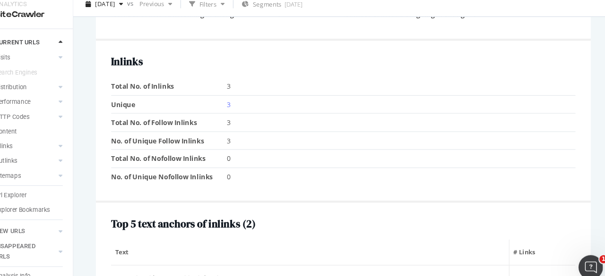
scroll to position [915, 0]
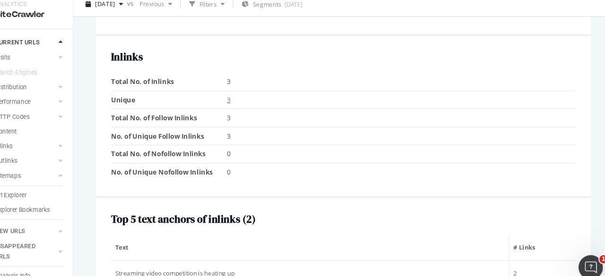
click at [248, 96] on link "3" at bounding box center [249, 100] width 3 height 9
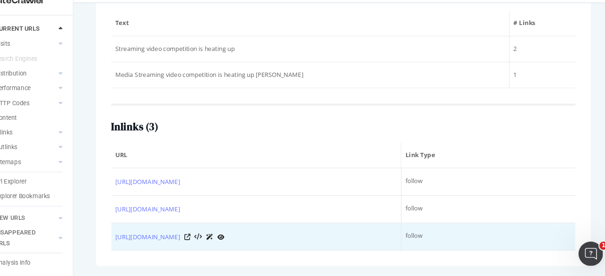
drag, startPoint x: 133, startPoint y: 156, endPoint x: 180, endPoint y: 249, distance: 104.4
click at [180, 249] on div "Top 5 text anchors of inlinks ( 2 ) Text # Links Streaming video competition is…" at bounding box center [355, 131] width 458 height 271
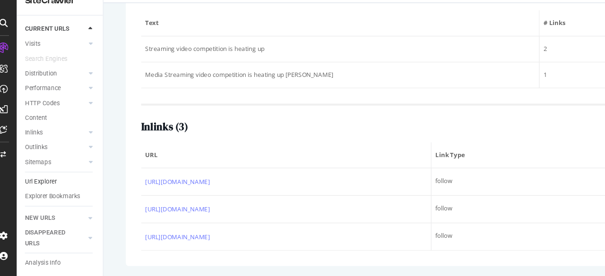
click at [62, 184] on link "Url Explorer" at bounding box center [65, 189] width 66 height 10
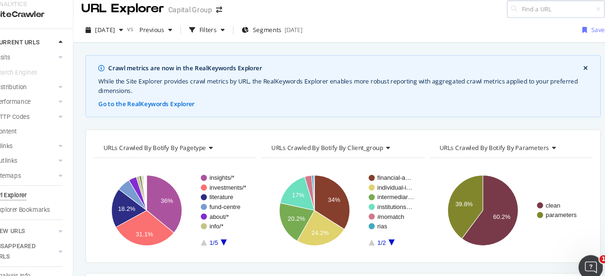
click at [539, 17] on input at bounding box center [551, 16] width 91 height 17
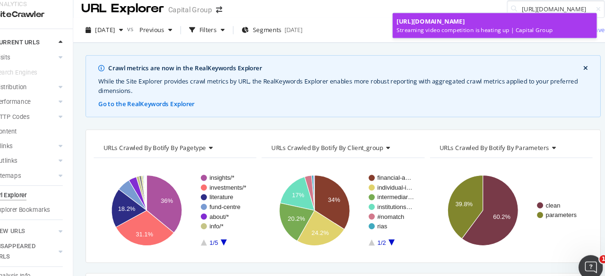
type input "[URL][DOMAIN_NAME]"
click at [467, 32] on span "[URL][DOMAIN_NAME]" at bounding box center [435, 28] width 63 height 8
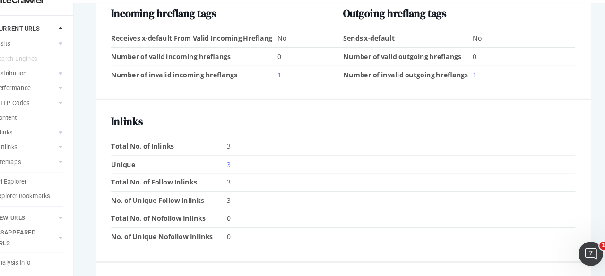
scroll to position [1086, 0]
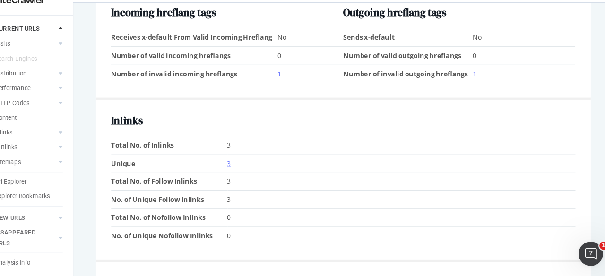
click at [248, 175] on link "3" at bounding box center [249, 171] width 3 height 9
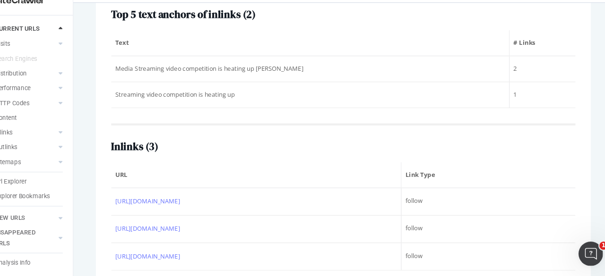
scroll to position [355, 0]
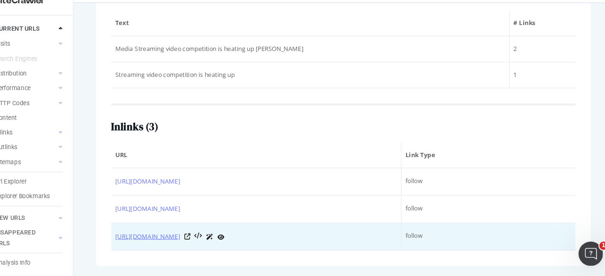
drag, startPoint x: 136, startPoint y: 169, endPoint x: 162, endPoint y: 242, distance: 77.6
click at [162, 242] on div "Top 5 text anchors of inlinks ( 2 ) Text # Links Media Streaming video competit…" at bounding box center [355, 131] width 458 height 271
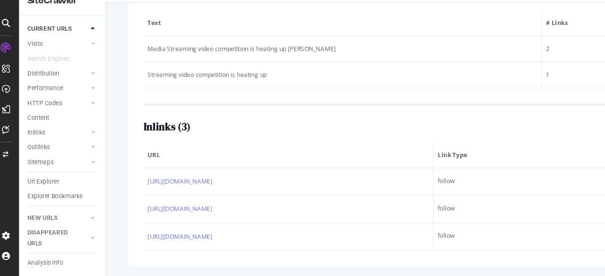
drag, startPoint x: 59, startPoint y: 179, endPoint x: 501, endPoint y: 16, distance: 471.1
click at [59, 184] on div "Url Explorer" at bounding box center [46, 189] width 29 height 10
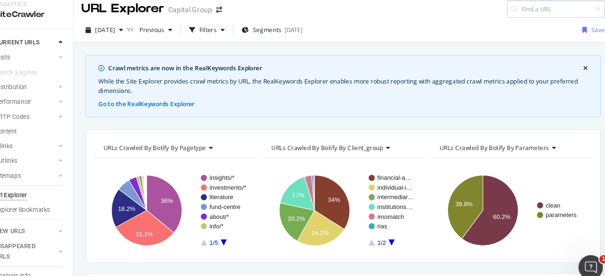
click at [528, 16] on input at bounding box center [551, 16] width 91 height 17
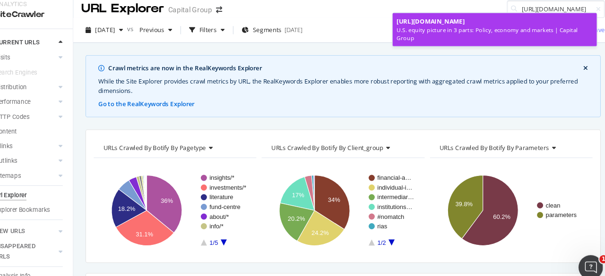
type input "[URL][DOMAIN_NAME]"
click at [467, 32] on span "[URL][DOMAIN_NAME]" at bounding box center [435, 28] width 63 height 8
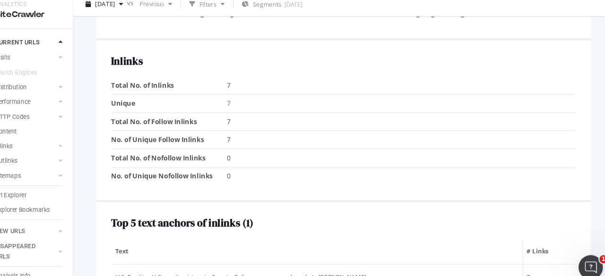
scroll to position [1120, 0]
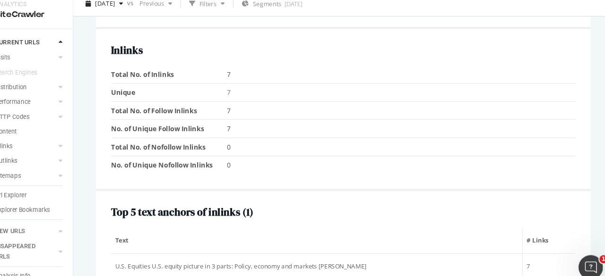
click at [245, 85] on td "Unique" at bounding box center [194, 93] width 108 height 17
click at [249, 89] on link "7" at bounding box center [249, 93] width 3 height 9
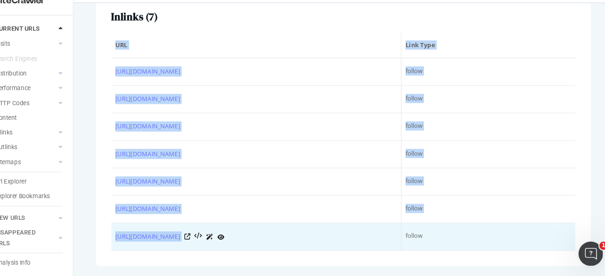
drag, startPoint x: 134, startPoint y: 73, endPoint x: 364, endPoint y: 236, distance: 281.7
click at [364, 236] on div "Top 5 text anchors of inlinks ( 1 ) Text # Links U.S. Equities U.S. equity pict…" at bounding box center [355, 92] width 458 height 349
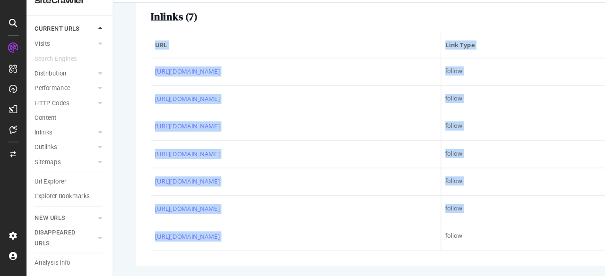
drag, startPoint x: 39, startPoint y: 177, endPoint x: 96, endPoint y: 154, distance: 61.9
click at [39, 184] on div "Url Explorer" at bounding box center [46, 189] width 29 height 10
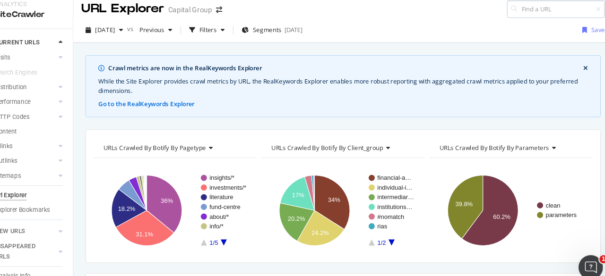
click at [524, 17] on input at bounding box center [551, 16] width 91 height 17
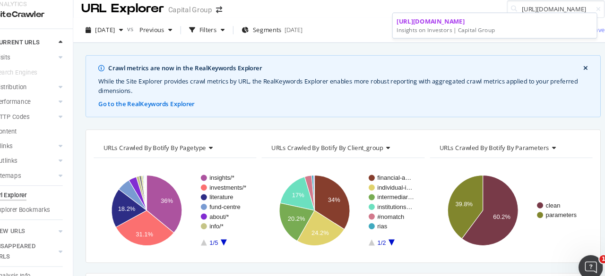
type input "[URL][DOMAIN_NAME]"
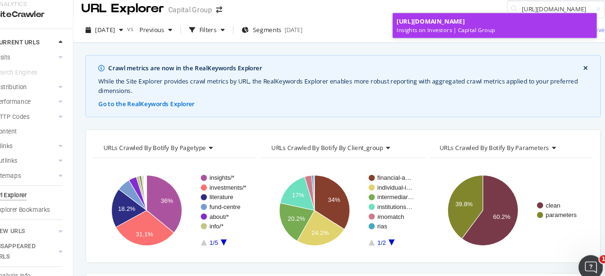
click at [434, 27] on span "[URL][DOMAIN_NAME]" at bounding box center [435, 28] width 63 height 8
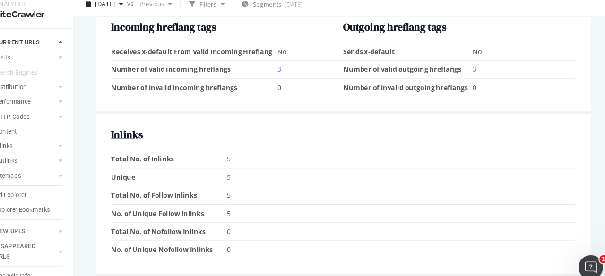
scroll to position [930, 0]
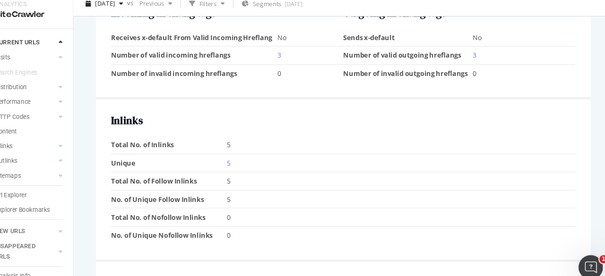
click at [250, 153] on td "5" at bounding box center [409, 158] width 323 height 17
click at [248, 154] on link "5" at bounding box center [249, 158] width 3 height 9
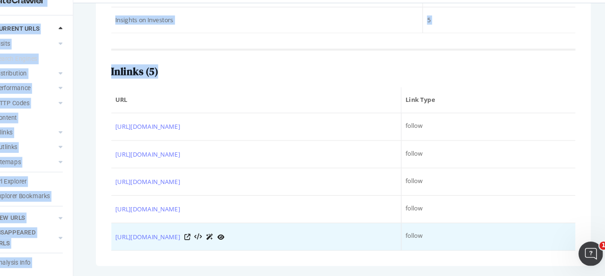
drag, startPoint x: 139, startPoint y: 93, endPoint x: 168, endPoint y: 249, distance: 159.1
click at [168, 249] on div "Top 5 text anchors of inlinks ( 1 ) Text # Links Insights on Investors 5 Inlink…" at bounding box center [355, 118] width 458 height 298
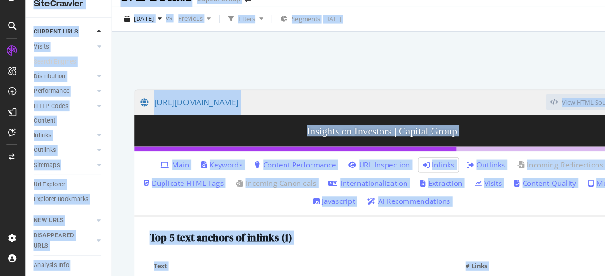
drag, startPoint x: 48, startPoint y: 179, endPoint x: 94, endPoint y: 165, distance: 47.8
click at [49, 184] on div "Url Explorer" at bounding box center [46, 189] width 29 height 10
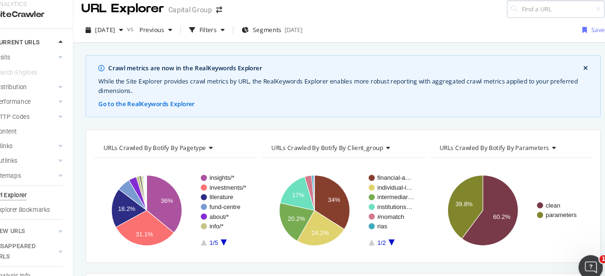
click at [519, 13] on input at bounding box center [551, 16] width 91 height 17
click at [519, 18] on input at bounding box center [551, 16] width 91 height 17
click at [535, 16] on input at bounding box center [551, 16] width 91 height 17
paste input "[URL][DOMAIN_NAME]"
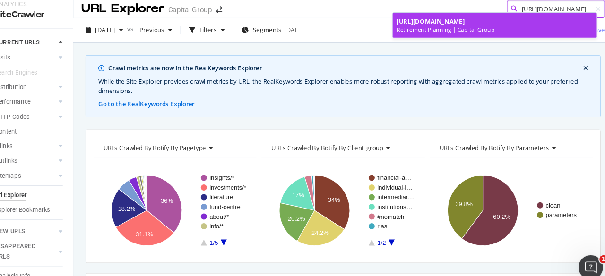
type input "[URL][DOMAIN_NAME]"
click at [467, 30] on span "[URL][DOMAIN_NAME]" at bounding box center [435, 27] width 63 height 8
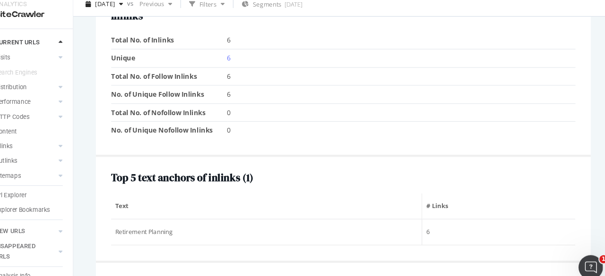
scroll to position [1003, 0]
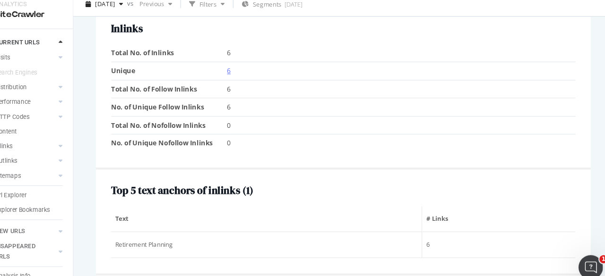
click at [248, 69] on link "6" at bounding box center [249, 73] width 3 height 9
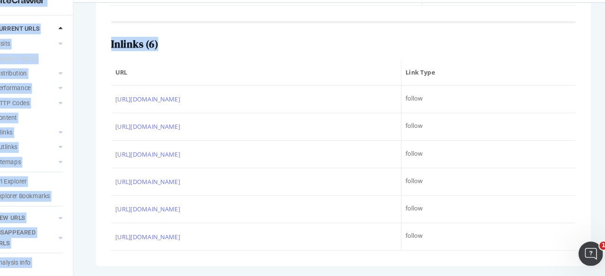
scroll to position [328, 0]
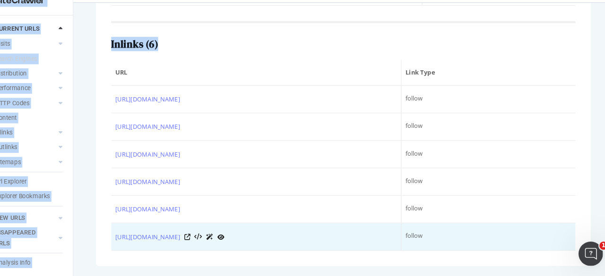
drag, startPoint x: 137, startPoint y: 130, endPoint x: 267, endPoint y: 250, distance: 176.8
click at [267, 250] on div "Top 5 text anchors of inlinks ( 1 ) Text # Links Retirement Planning 6 Inlinks …" at bounding box center [355, 105] width 458 height 324
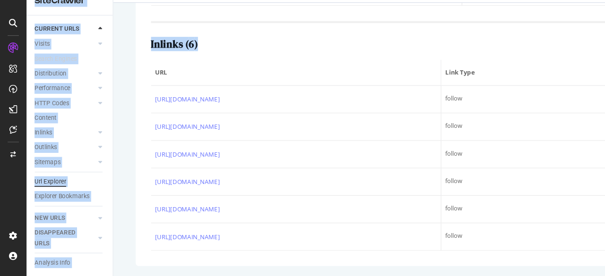
click at [56, 184] on div "Url Explorer" at bounding box center [46, 189] width 29 height 10
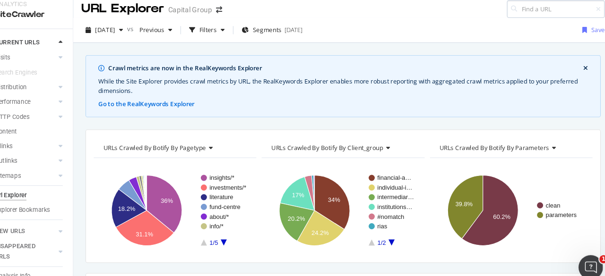
click at [519, 15] on input at bounding box center [551, 16] width 91 height 17
click at [547, 14] on input at bounding box center [551, 16] width 91 height 17
paste input "[URL][DOMAIN_NAME]"
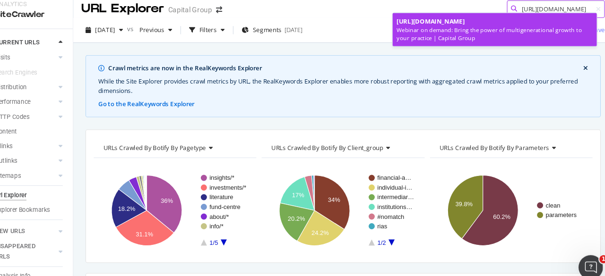
type input "[URL][DOMAIN_NAME]"
click at [456, 29] on span "[URL][DOMAIN_NAME]" at bounding box center [435, 28] width 63 height 8
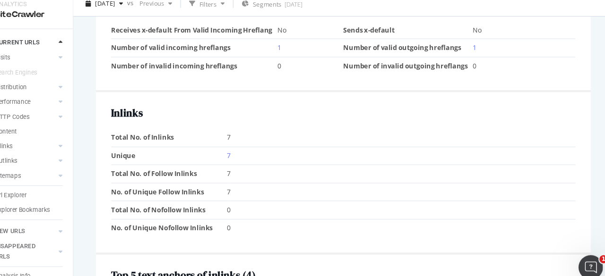
scroll to position [996, 0]
click at [248, 147] on link "7" at bounding box center [249, 151] width 3 height 9
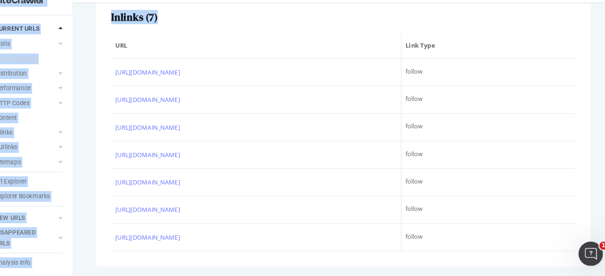
scroll to position [1, 0]
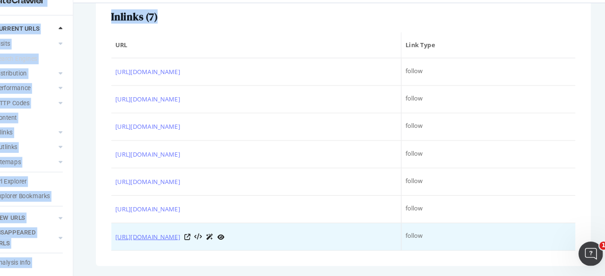
drag, startPoint x: 135, startPoint y: 80, endPoint x: 230, endPoint y: 241, distance: 187.0
click at [230, 241] on div "Top 5 text anchors of inlinks ( 4 ) Text # Links Marketing & Client Acquisition…" at bounding box center [355, 56] width 458 height 421
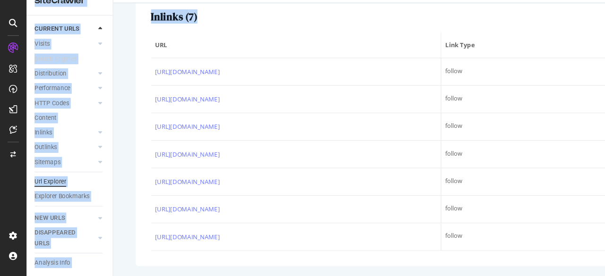
click at [44, 184] on div "Url Explorer" at bounding box center [46, 189] width 29 height 10
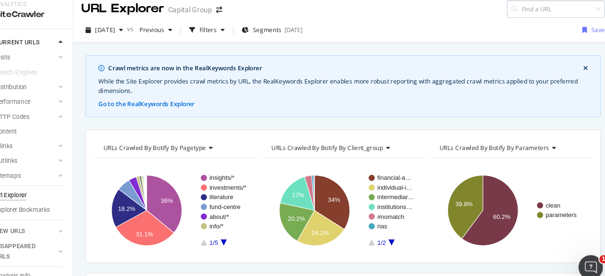
click at [524, 14] on input at bounding box center [551, 16] width 91 height 17
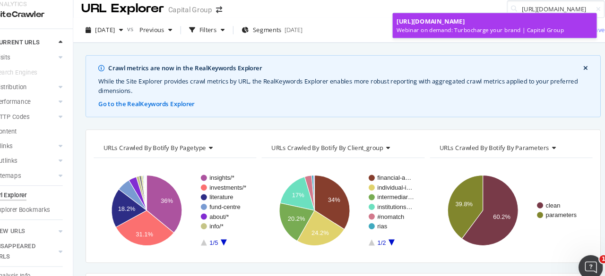
type input "[URL][DOMAIN_NAME]"
click at [439, 24] on span "[URL][DOMAIN_NAME]" at bounding box center [435, 28] width 63 height 8
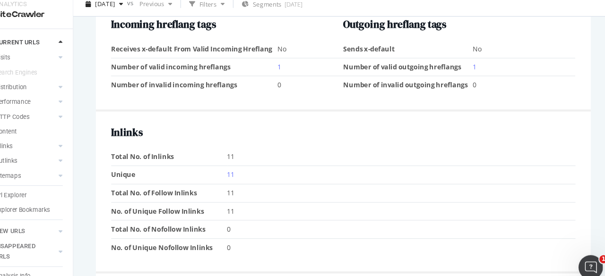
scroll to position [991, 0]
click at [249, 165] on link "11" at bounding box center [251, 169] width 7 height 9
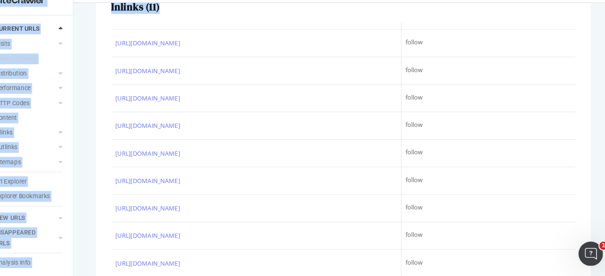
scroll to position [526, 0]
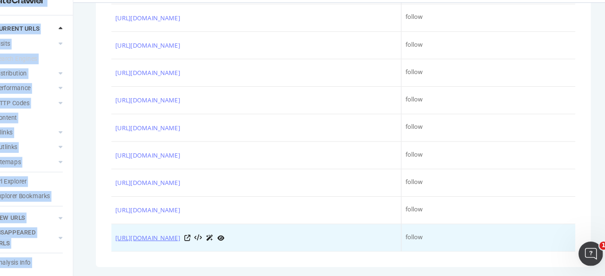
drag, startPoint x: 137, startPoint y: 162, endPoint x: 219, endPoint y: 243, distance: 114.9
click at [219, 243] on div "Top 5 text anchors of inlinks ( Sample of 5 from 6 ) Text # Links Marketing & C…" at bounding box center [355, 28] width 458 height 479
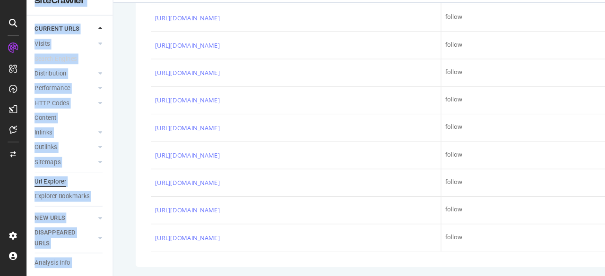
click at [55, 184] on div "Url Explorer" at bounding box center [46, 189] width 29 height 10
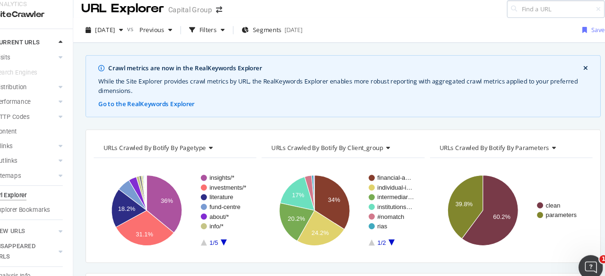
click at [524, 15] on input at bounding box center [551, 16] width 91 height 17
type input "[URL][DOMAIN_NAME]"
click at [589, 15] on icon at bounding box center [591, 16] width 4 height 6
click at [570, 15] on input at bounding box center [551, 16] width 91 height 17
paste input "[URL][DOMAIN_NAME]"
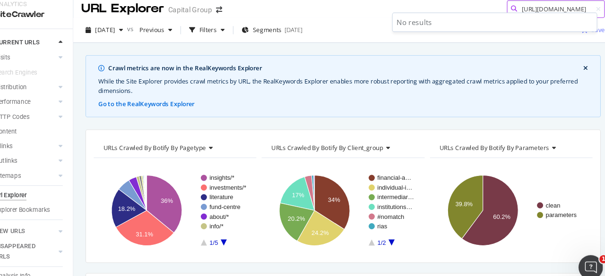
type input "[URL][DOMAIN_NAME]"
click at [589, 16] on icon at bounding box center [591, 16] width 4 height 6
click at [561, 17] on input at bounding box center [551, 16] width 91 height 17
paste input "[URL][DOMAIN_NAME]"
type input "[URL][DOMAIN_NAME]"
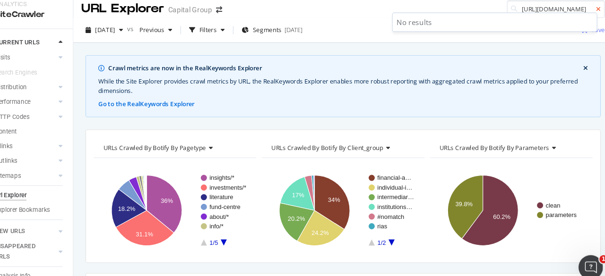
click at [589, 14] on icon at bounding box center [591, 16] width 4 height 6
click at [551, 18] on input at bounding box center [551, 16] width 91 height 17
paste input "[URL][DOMAIN_NAME]"
type input "[URL][DOMAIN_NAME]"
click at [589, 15] on icon at bounding box center [591, 16] width 4 height 6
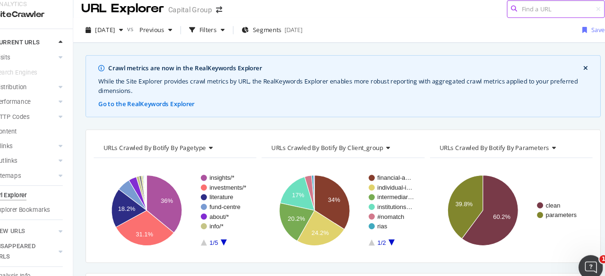
click at [552, 14] on input at bounding box center [551, 16] width 91 height 17
paste input "[URL][DOMAIN_NAME]"
type input "[URL][DOMAIN_NAME]"
click at [589, 14] on icon at bounding box center [591, 16] width 4 height 6
click at [569, 15] on input at bounding box center [551, 16] width 91 height 17
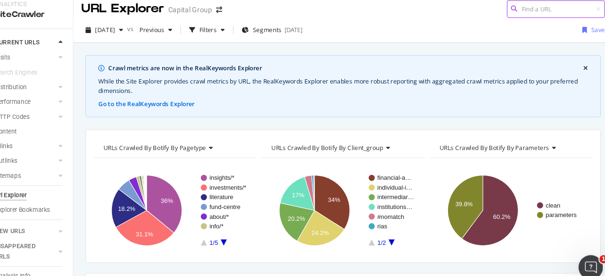
click at [537, 22] on input at bounding box center [551, 16] width 91 height 17
click at [543, 17] on input at bounding box center [551, 16] width 91 height 17
paste input "[URL][DOMAIN_NAME]"
type input "[URL][DOMAIN_NAME]"
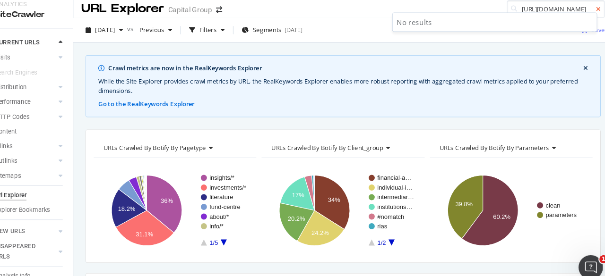
click at [589, 15] on icon at bounding box center [591, 16] width 4 height 6
click at [564, 16] on input at bounding box center [551, 16] width 91 height 17
paste input "[URL][DOMAIN_NAME]"
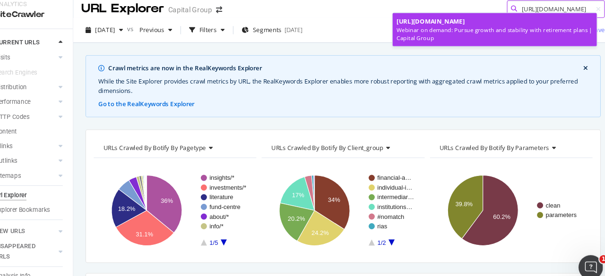
type input "[URL][DOMAIN_NAME]"
click at [467, 26] on span "[URL][DOMAIN_NAME]" at bounding box center [435, 28] width 63 height 8
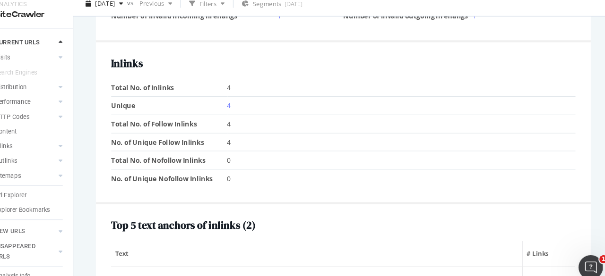
scroll to position [1075, 0]
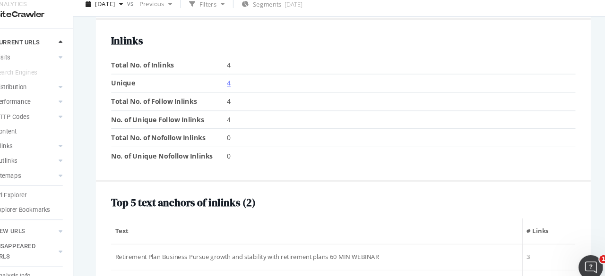
click at [248, 81] on link "4" at bounding box center [249, 84] width 3 height 9
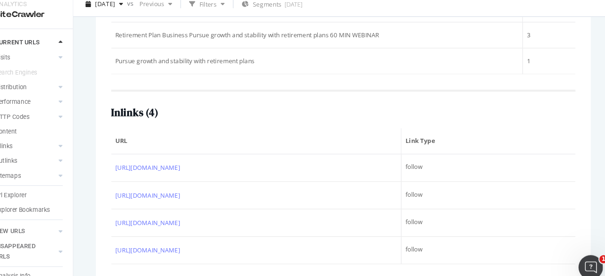
scroll to position [369, 0]
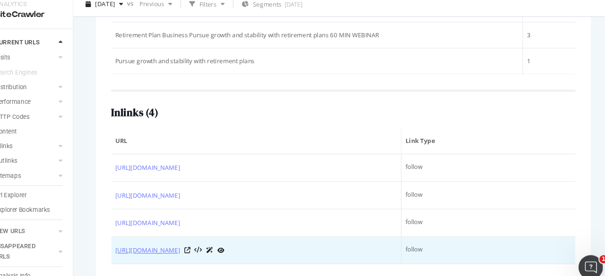
drag, startPoint x: 134, startPoint y: 134, endPoint x: 192, endPoint y: 242, distance: 123.2
click at [192, 242] on div "Top 5 text anchors of inlinks ( 2 ) Text # Links Retirement Plan Business Pursu…" at bounding box center [355, 118] width 458 height 297
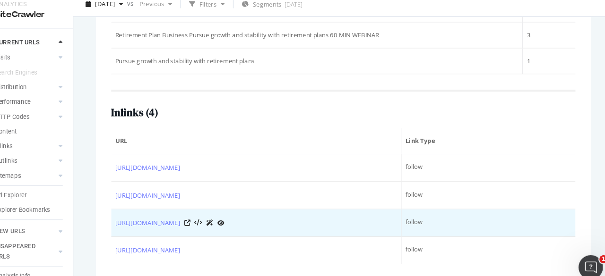
scroll to position [0, 0]
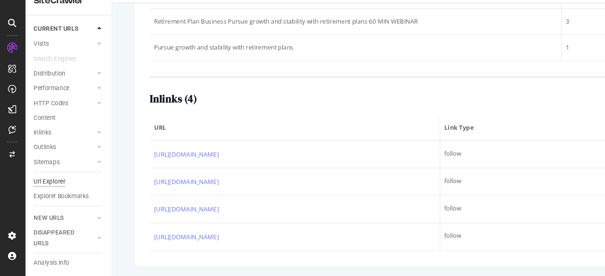
click at [51, 184] on div "Url Explorer" at bounding box center [46, 189] width 29 height 10
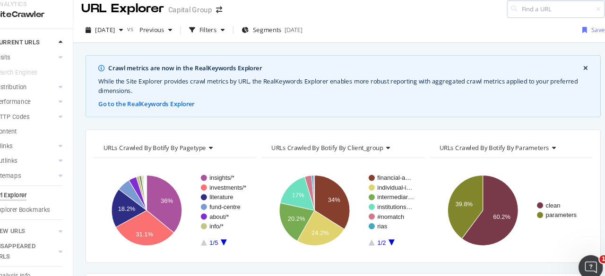
click at [550, 14] on input at bounding box center [551, 16] width 91 height 17
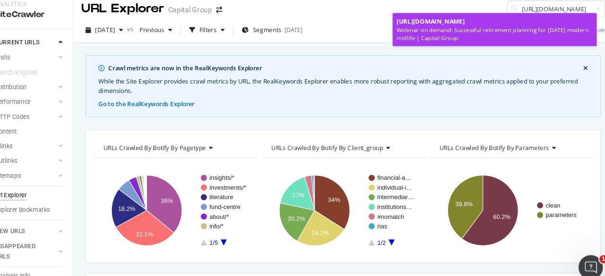
type input "[URL][DOMAIN_NAME]"
click at [467, 28] on span "[URL][DOMAIN_NAME]" at bounding box center [435, 28] width 63 height 8
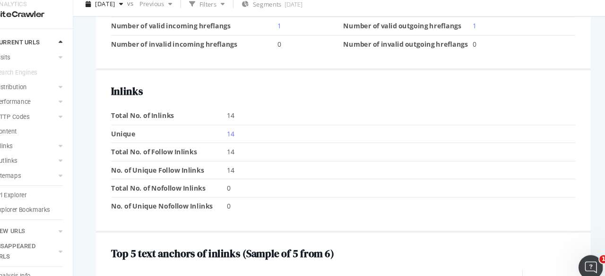
scroll to position [1017, 0]
click at [248, 127] on link "14" at bounding box center [251, 131] width 7 height 9
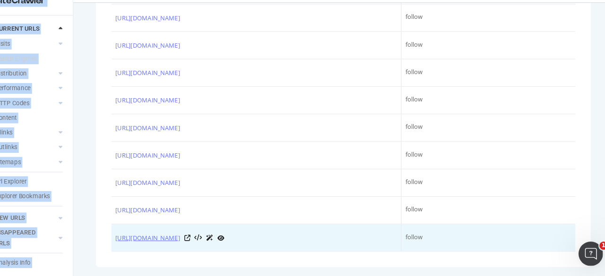
drag, startPoint x: 139, startPoint y: 60, endPoint x: 247, endPoint y: 243, distance: 212.6
click at [247, 243] on div "Top 5 text anchors of inlinks ( Sample of 5 from 6 ) Text # Links Retirement Pl…" at bounding box center [355, 28] width 458 height 479
click at [204, 243] on link "[URL][DOMAIN_NAME]" at bounding box center [174, 240] width 60 height 9
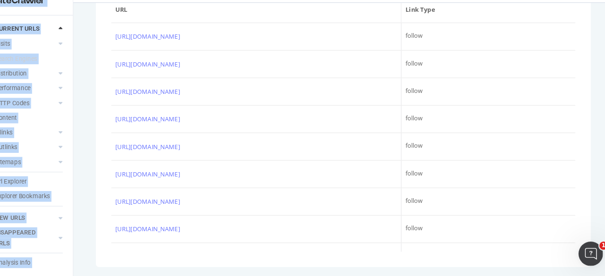
click at [137, 41] on div "Top 5 text anchors of inlinks ( Sample of 5 from 6 ) Text # Links Retirement Pl…" at bounding box center [355, 28] width 458 height 479
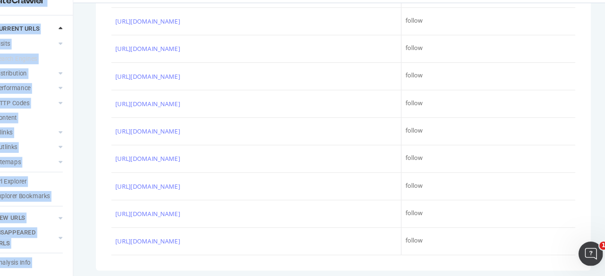
scroll to position [526, 0]
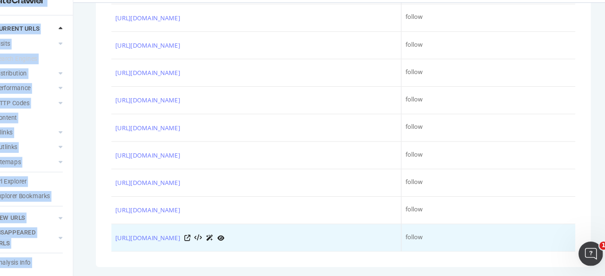
drag, startPoint x: 139, startPoint y: 46, endPoint x: 253, endPoint y: 248, distance: 232.0
click at [253, 248] on div "Top 5 text anchors of inlinks ( Sample of 5 from 6 ) Text # Links Retirement Pl…" at bounding box center [355, 28] width 458 height 479
click at [253, 248] on td "[URL][DOMAIN_NAME]" at bounding box center [274, 241] width 269 height 26
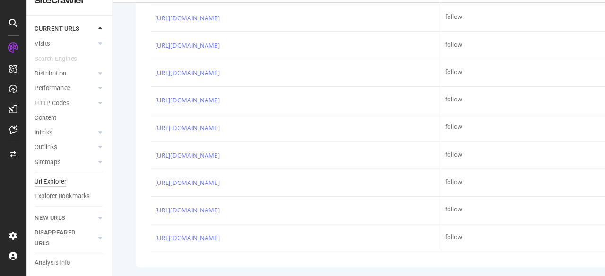
click at [43, 184] on div "Url Explorer" at bounding box center [46, 189] width 29 height 10
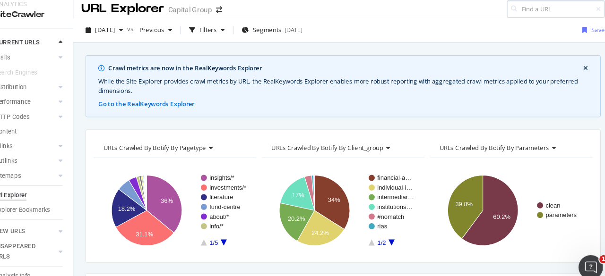
click at [534, 16] on input at bounding box center [551, 16] width 91 height 17
type input "[URL][DOMAIN_NAME]"
click at [589, 15] on icon at bounding box center [591, 16] width 4 height 6
click at [576, 14] on input at bounding box center [551, 16] width 91 height 17
paste input "[URL][DOMAIN_NAME]"
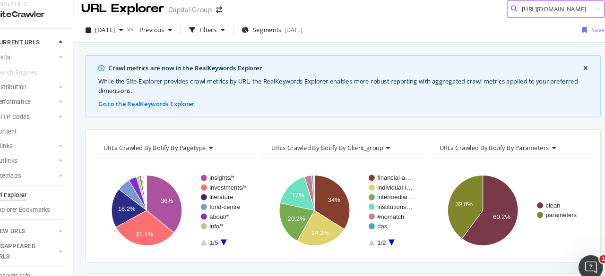
scroll to position [0, 218]
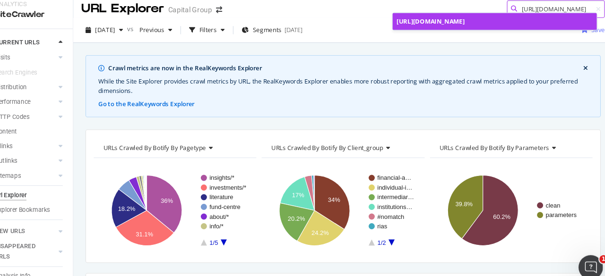
type input "[URL][DOMAIN_NAME]"
click at [467, 28] on span "[URL][DOMAIN_NAME]" at bounding box center [435, 28] width 63 height 8
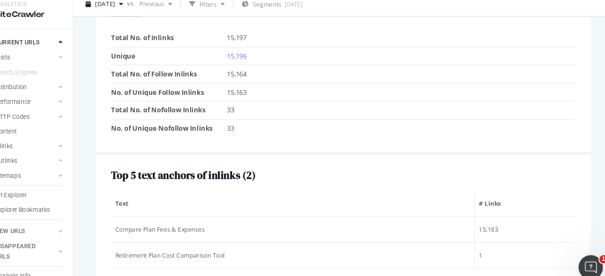
scroll to position [919, 0]
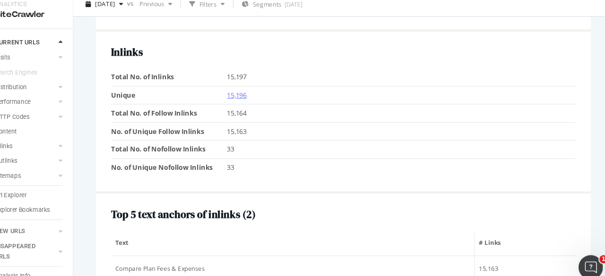
click at [258, 92] on link "15,196" at bounding box center [257, 96] width 18 height 9
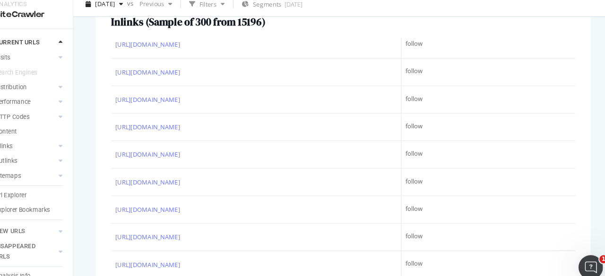
scroll to position [2092, 0]
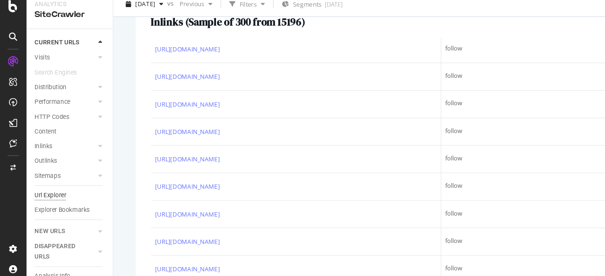
click at [58, 184] on div "Url Explorer" at bounding box center [46, 189] width 29 height 10
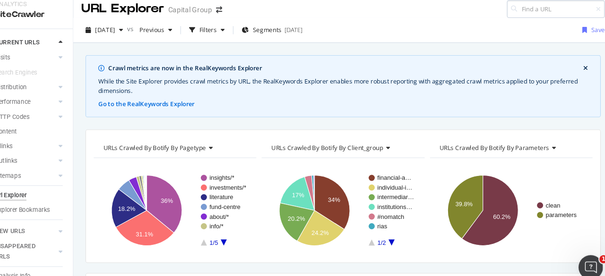
click at [532, 13] on input at bounding box center [551, 16] width 91 height 17
type input "[DOMAIN_NAME][URL]"
click at [527, 15] on input "[DOMAIN_NAME][URL]" at bounding box center [551, 16] width 91 height 17
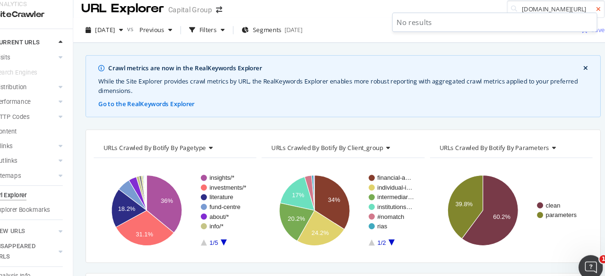
click at [589, 17] on icon at bounding box center [591, 16] width 4 height 6
click at [552, 18] on input at bounding box center [551, 16] width 91 height 17
paste input "[URL][DOMAIN_NAME]"
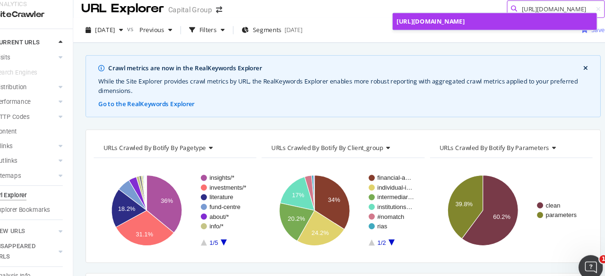
type input "[URL][DOMAIN_NAME]"
click at [467, 31] on span "[URL][DOMAIN_NAME]" at bounding box center [435, 28] width 63 height 8
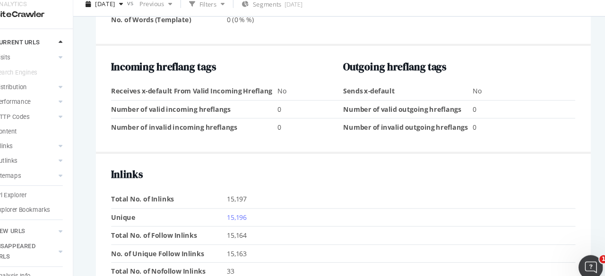
scroll to position [877, 0]
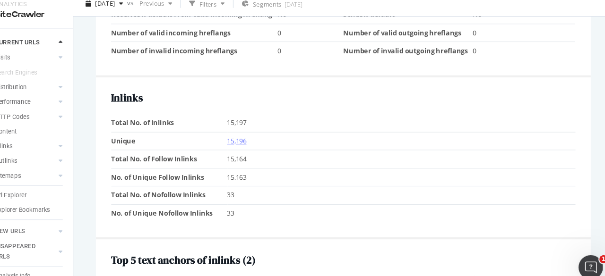
click at [255, 134] on link "15,196" at bounding box center [257, 138] width 18 height 9
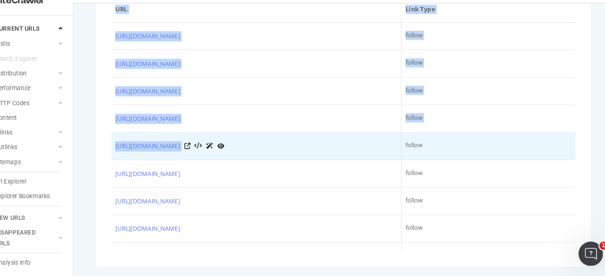
drag, startPoint x: 138, startPoint y: 62, endPoint x: 382, endPoint y: 156, distance: 261.5
click at [382, 156] on div "Top 5 text anchors of inlinks ( 2 ) Text # Links Compare Plan Fees & Expenses 1…" at bounding box center [355, 64] width 458 height 407
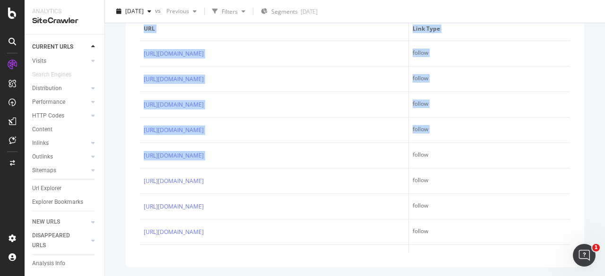
click at [129, 57] on div "Top 5 text anchors of inlinks ( 2 ) Text # Links Compare Plan Fees & Expenses 1…" at bounding box center [355, 64] width 458 height 407
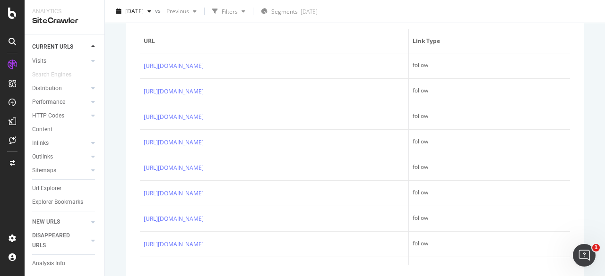
scroll to position [329, 0]
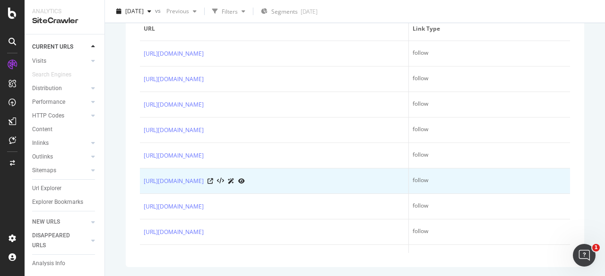
drag, startPoint x: 139, startPoint y: 37, endPoint x: 173, endPoint y: 189, distance: 156.3
click at [189, 239] on div "Top 5 text anchors of inlinks ( 2 ) Text # Links Compare Plan Fees & Expenses 1…" at bounding box center [355, 64] width 458 height 407
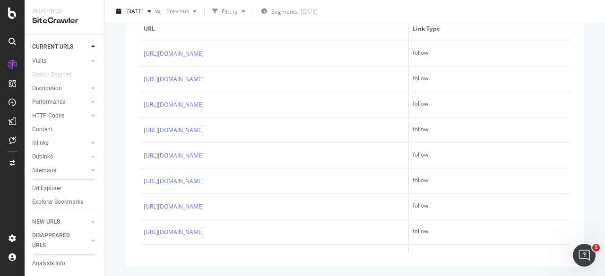
click at [118, 85] on div "[URL][DOMAIN_NAME] View HTML Source Main Keywords Content Performance URL Inspe…" at bounding box center [354, 19] width 477 height 514
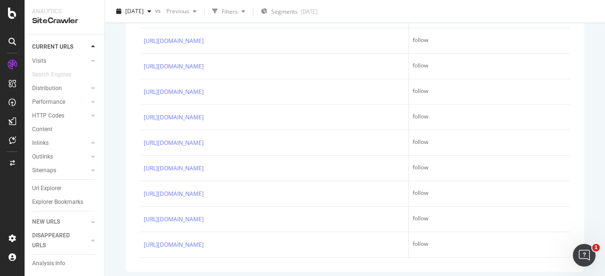
scroll to position [8508, 0]
drag, startPoint x: 143, startPoint y: 48, endPoint x: 175, endPoint y: 256, distance: 210.3
